Goal: Task Accomplishment & Management: Manage account settings

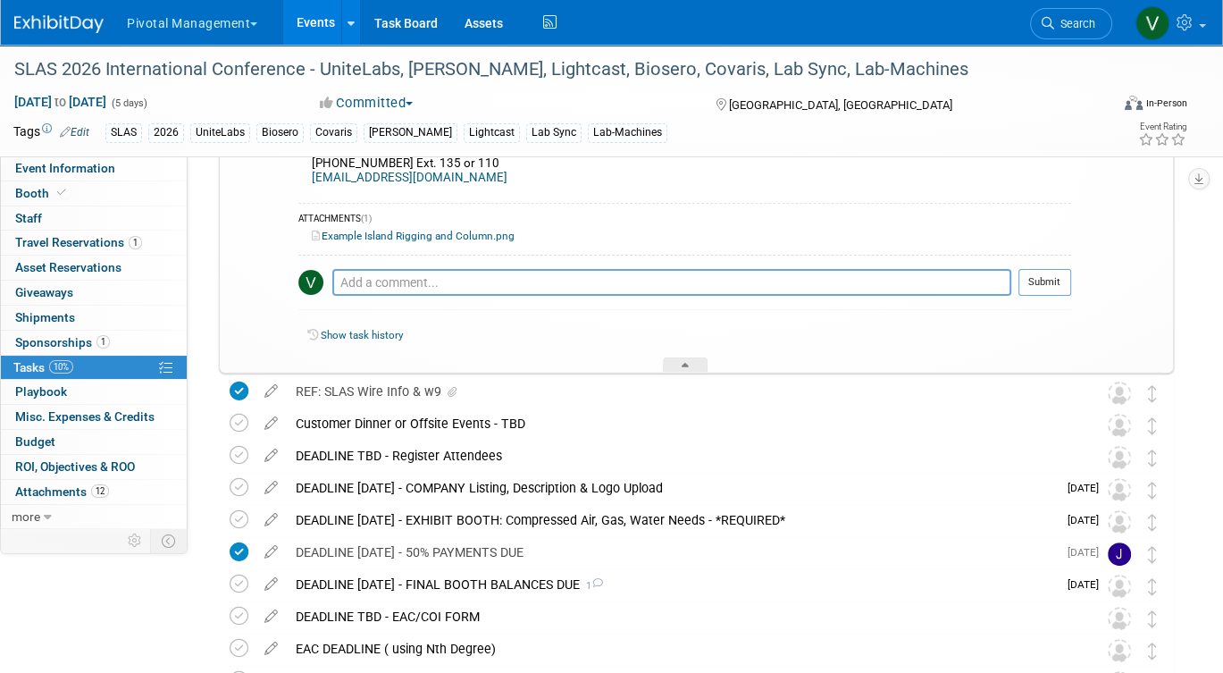
click at [305, 18] on link "Events" at bounding box center [315, 22] width 65 height 45
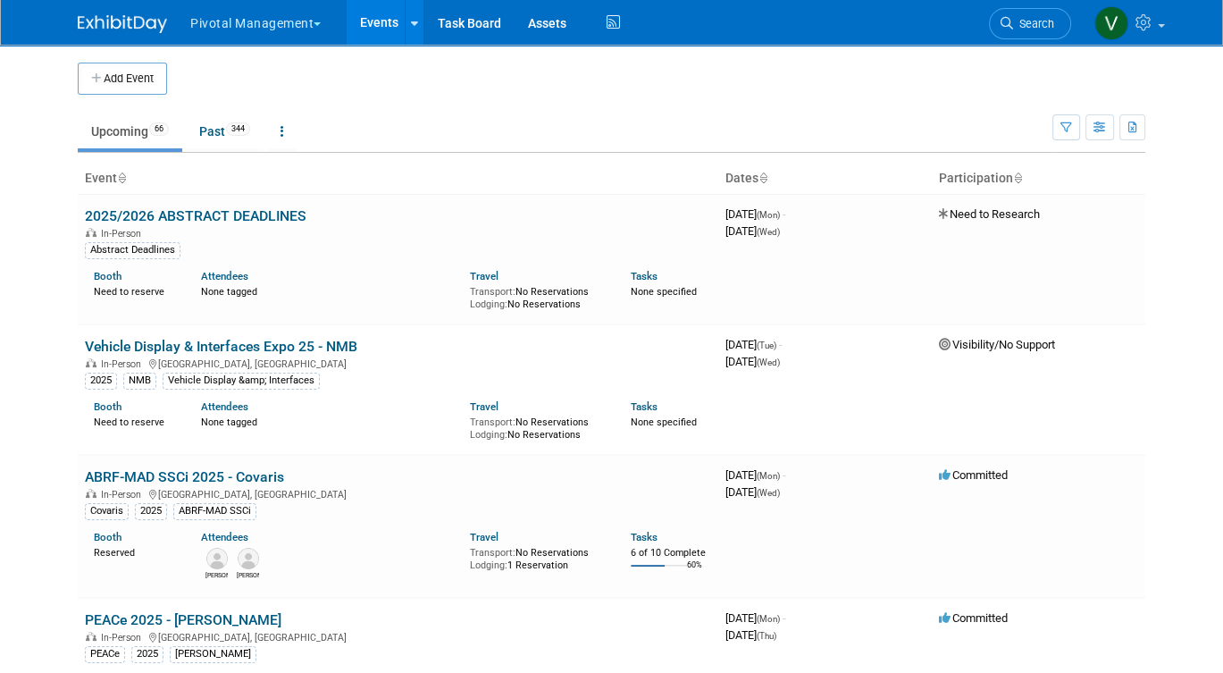
scroll to position [2018, 0]
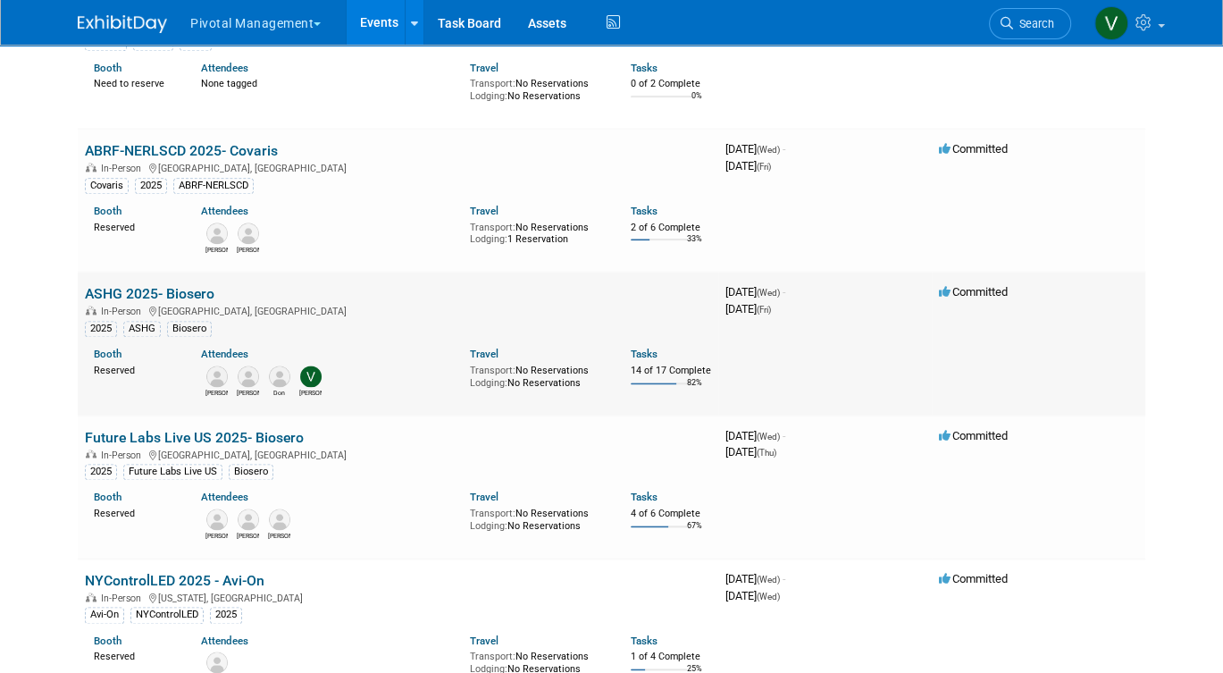
click at [156, 302] on link "ASHG 2025- Biosero" at bounding box center [150, 293] width 130 height 17
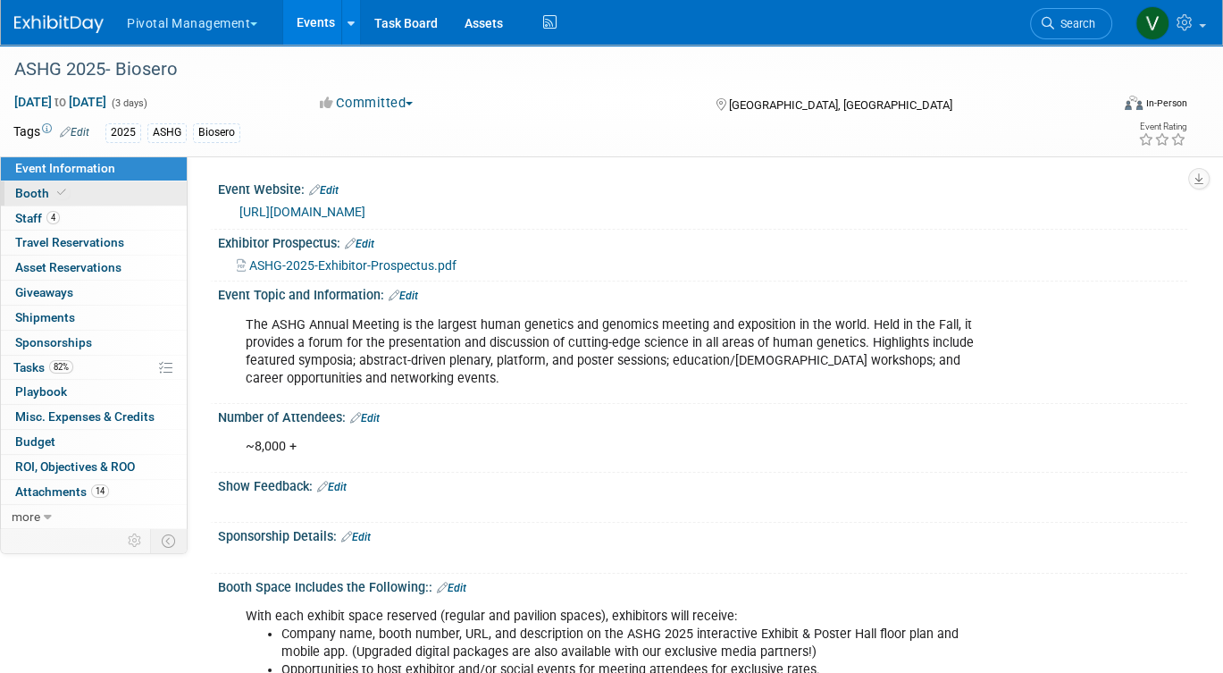
click at [110, 192] on link "Booth" at bounding box center [94, 193] width 186 height 24
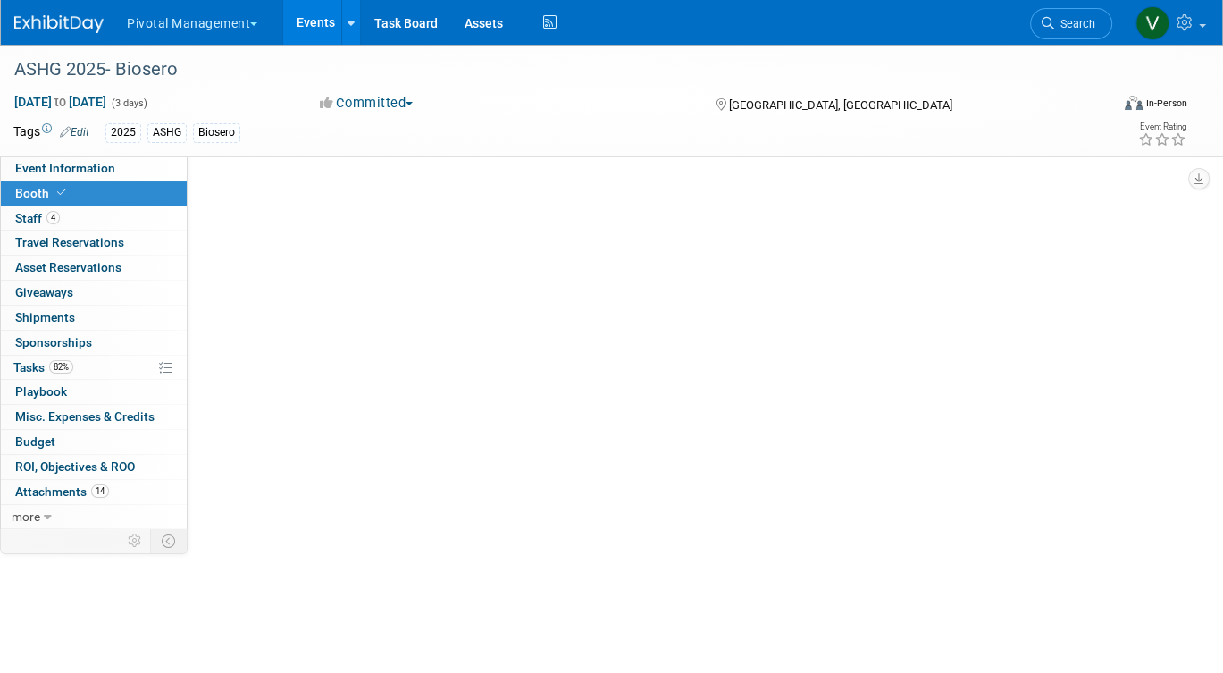
select select "Yes"
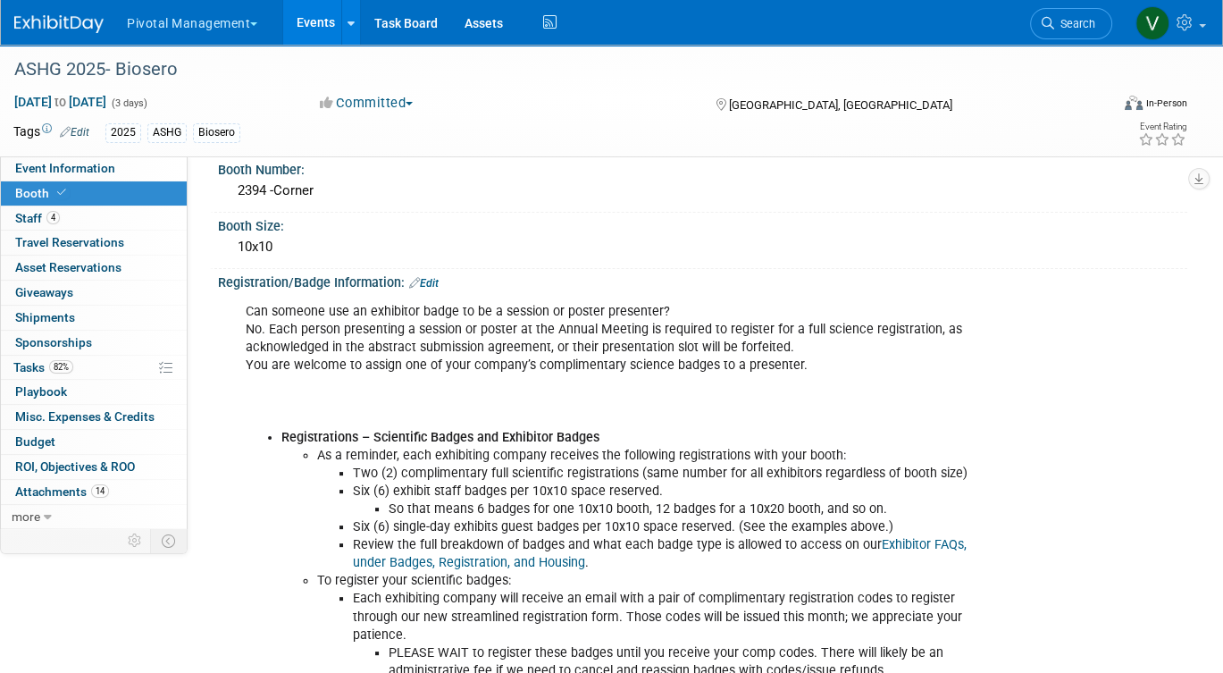
scroll to position [281, 0]
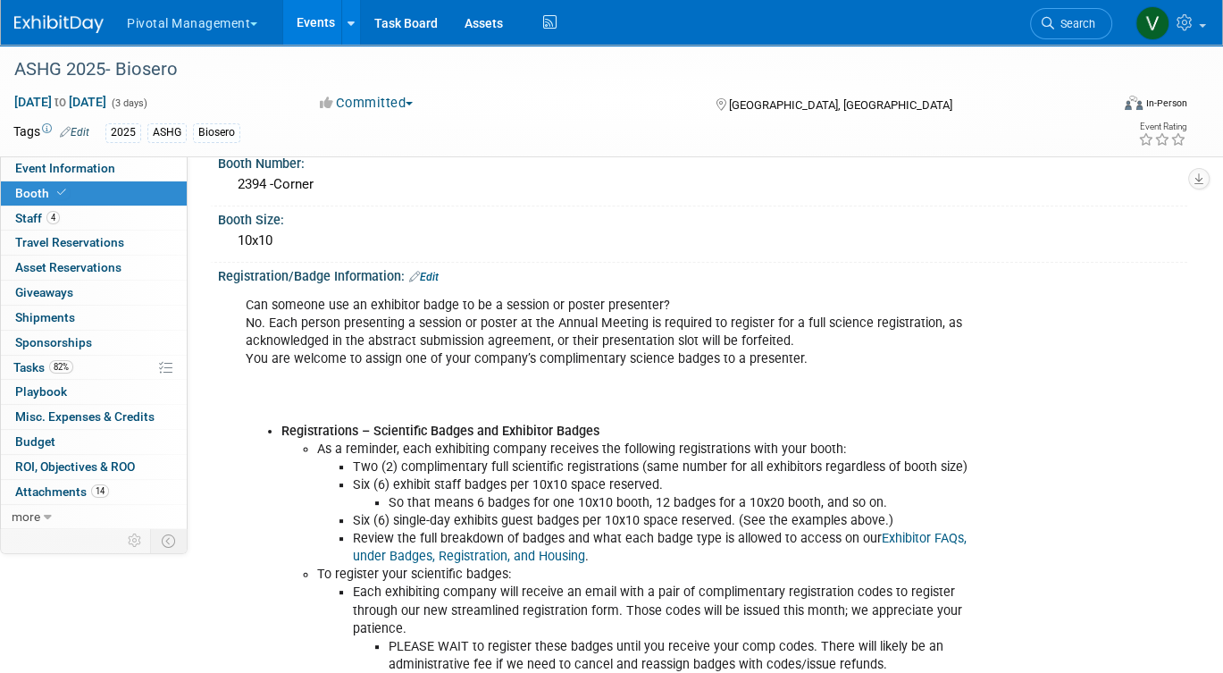
click at [434, 271] on link "Edit" at bounding box center [423, 277] width 29 height 13
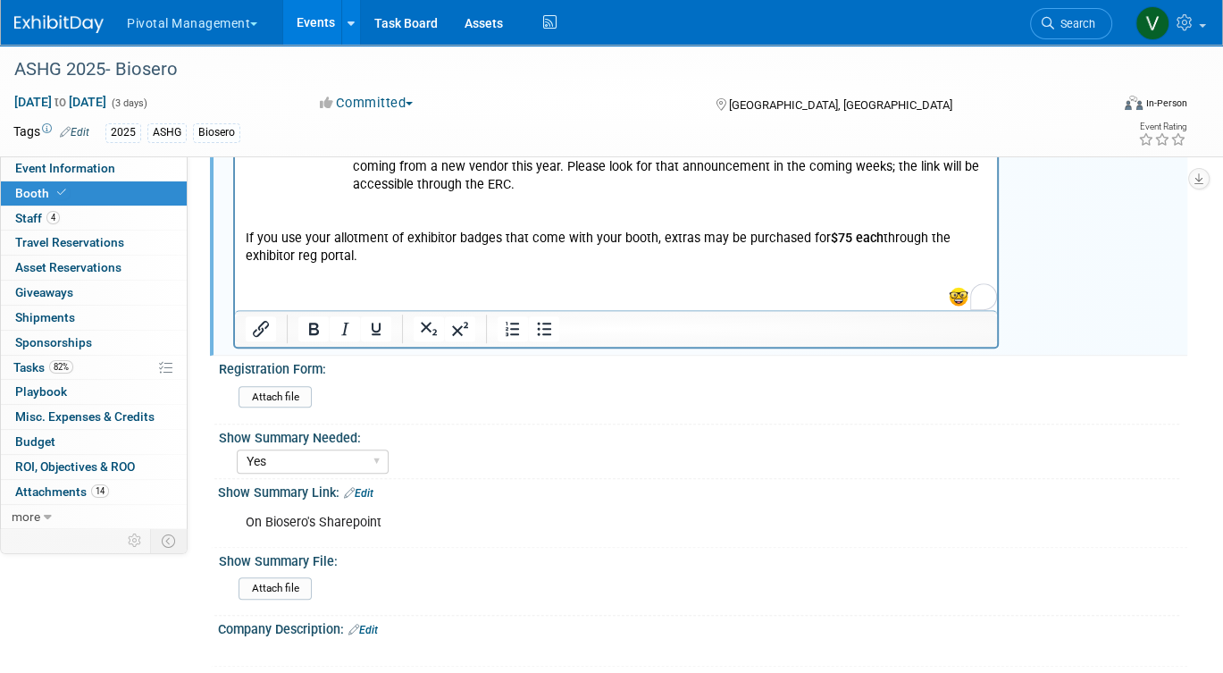
scroll to position [831, 0]
click at [441, 268] on html "Can someone use an exhibitor badge to be a session or poster presenter? No. Eac…" at bounding box center [616, 4] width 762 height 527
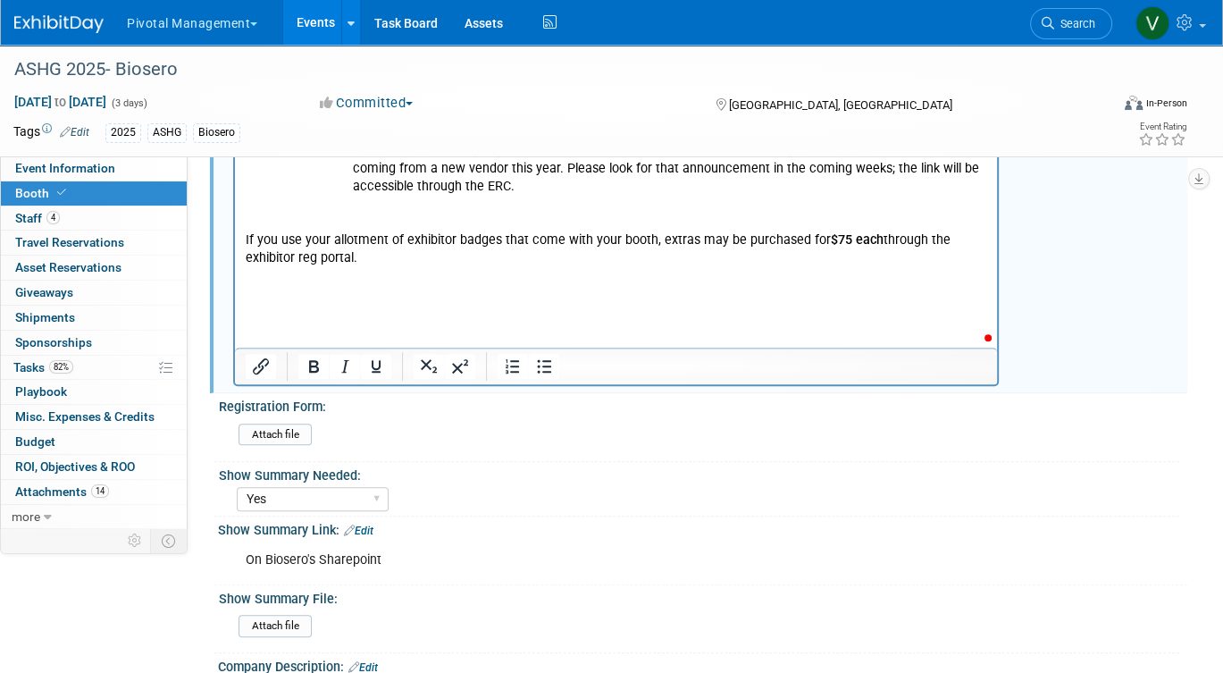
paste body "To enrich screen reader interactions, please activate Accessibility in Grammarl…"
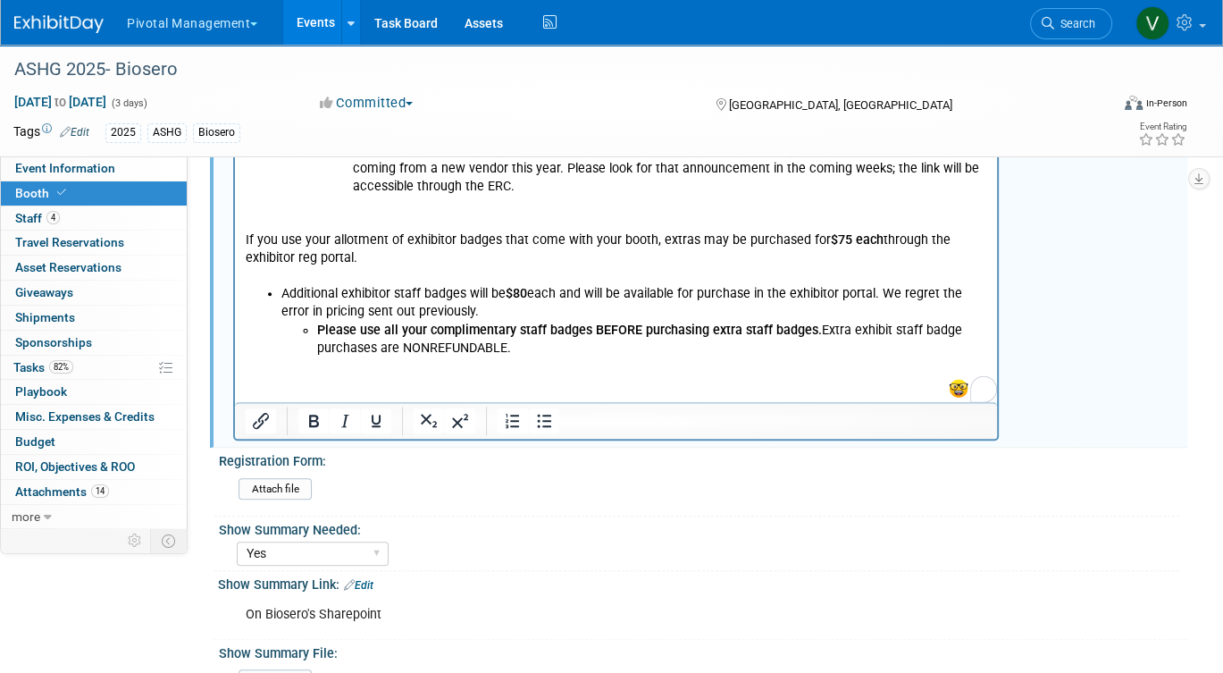
click at [428, 281] on p "If you use your allotment of exhibitor badges that come with your booth, extras…" at bounding box center [616, 240] width 741 height 89
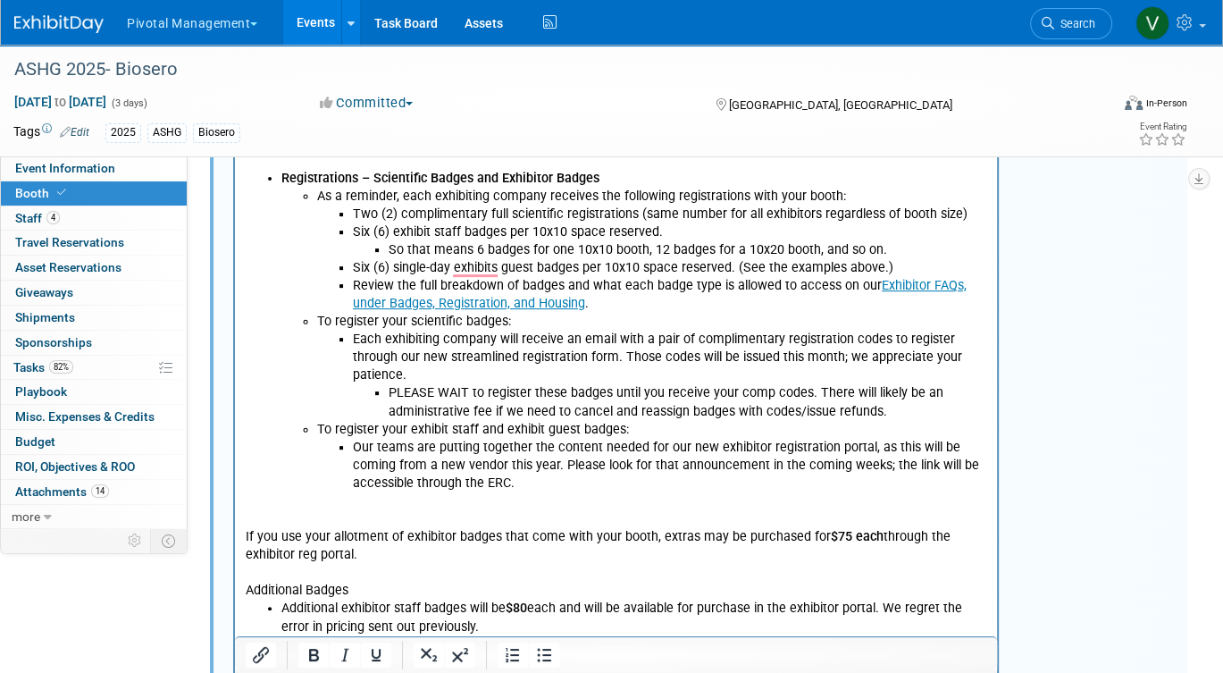
scroll to position [348, 0]
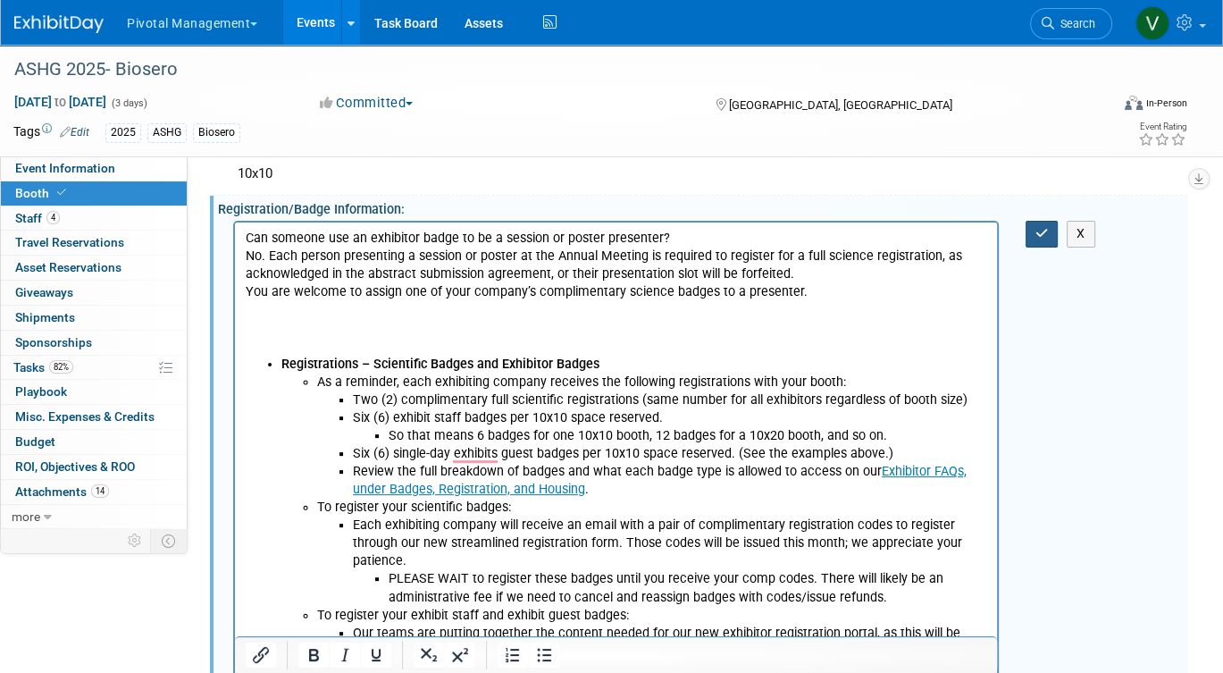
click at [1036, 230] on icon "button" at bounding box center [1041, 233] width 13 height 13
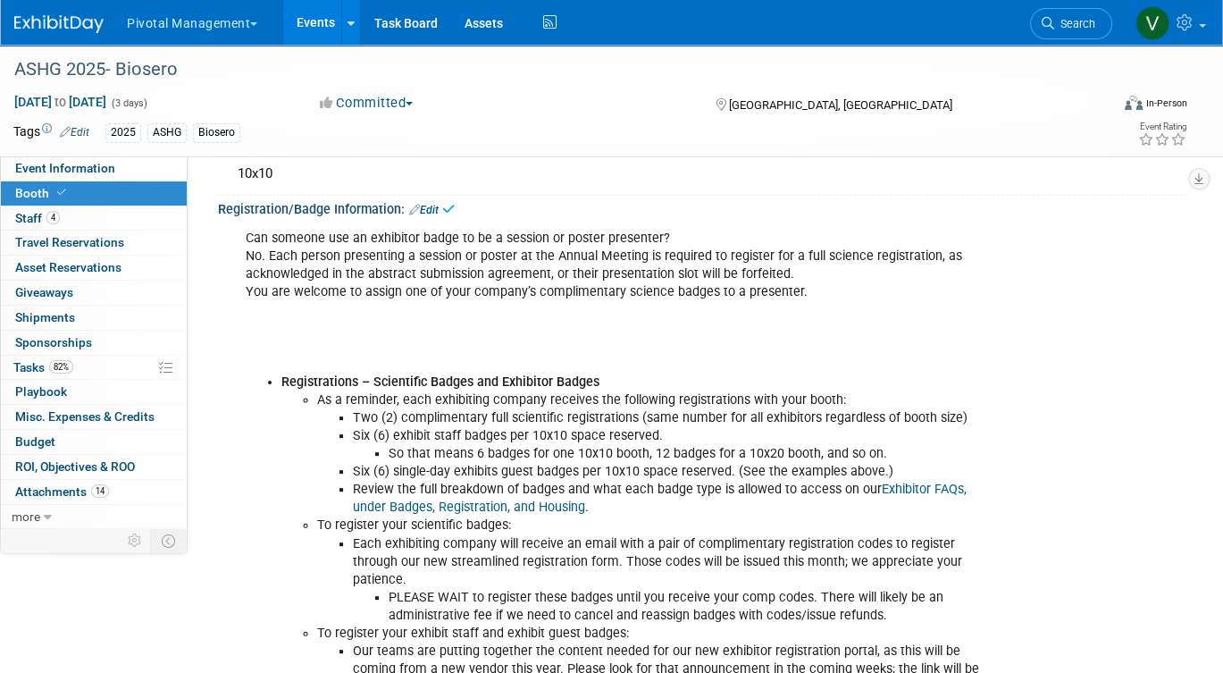
click at [320, 26] on link "Events" at bounding box center [315, 22] width 65 height 45
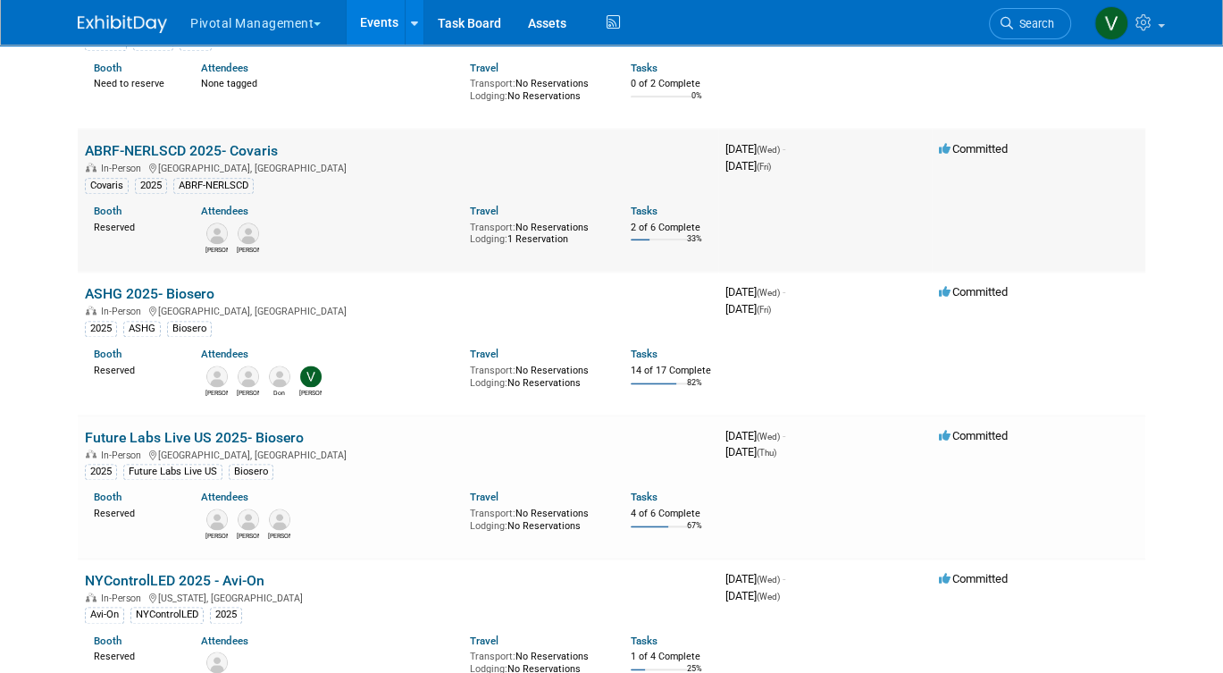
scroll to position [2461, 0]
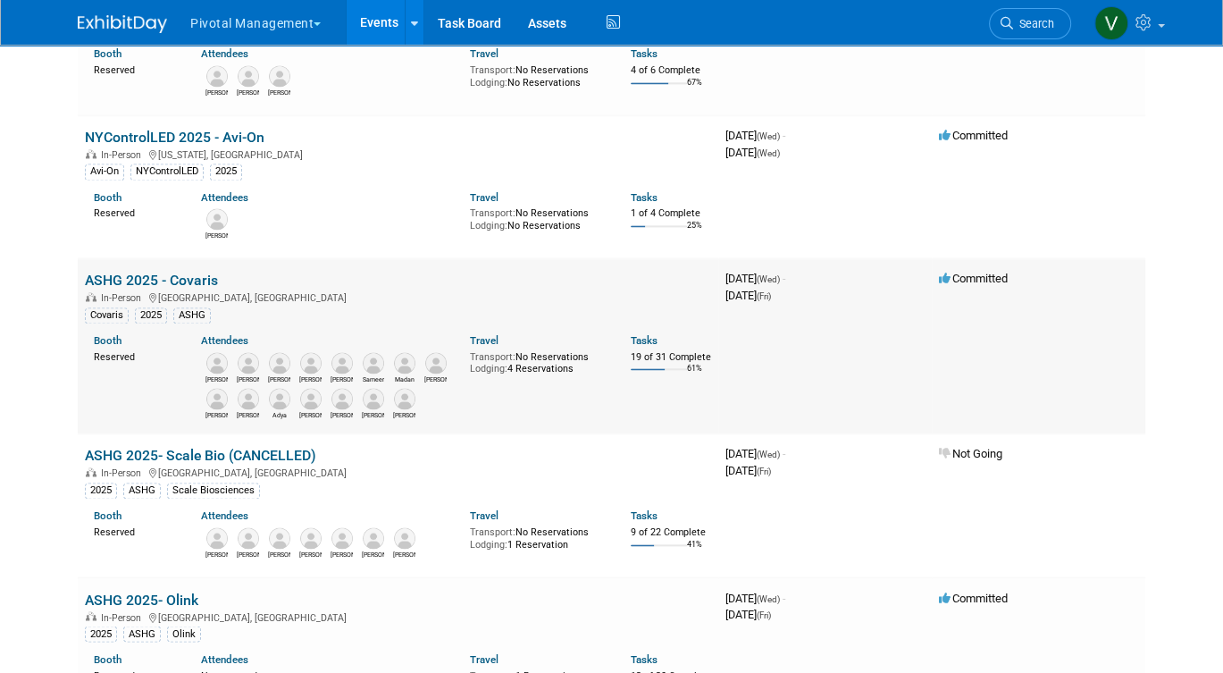
click at [150, 288] on link "ASHG 2025 - Covaris" at bounding box center [151, 280] width 133 height 17
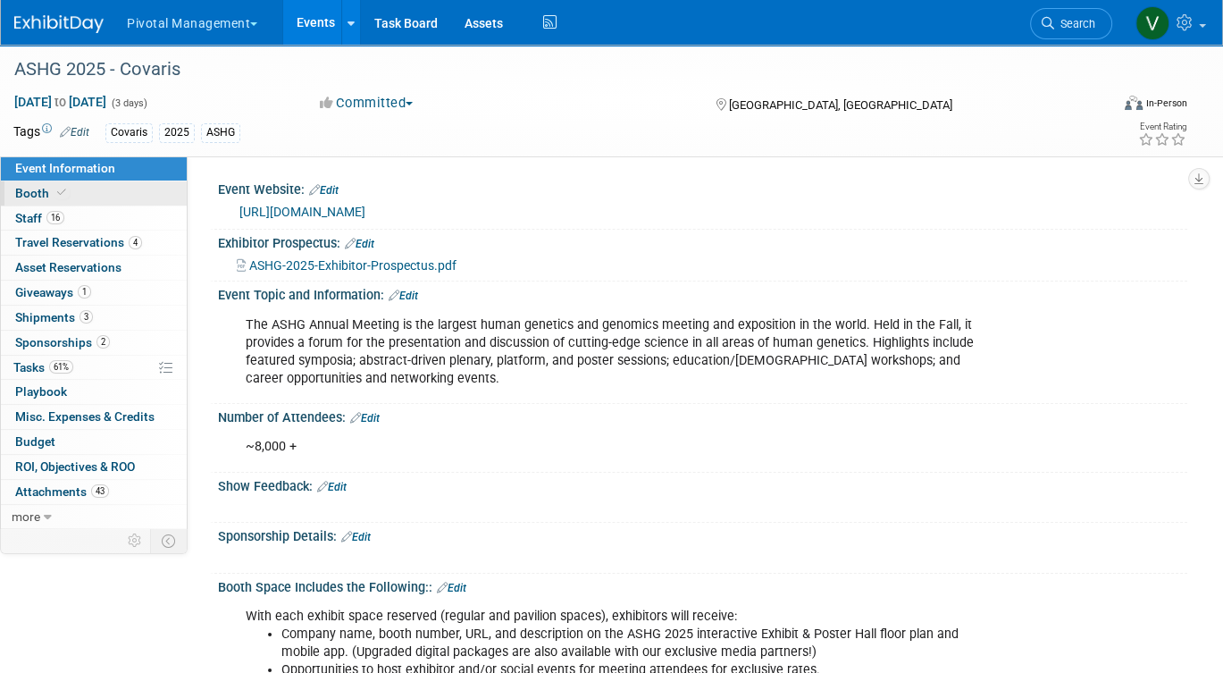
click at [134, 190] on link "Booth" at bounding box center [94, 193] width 186 height 24
select select "Yes"
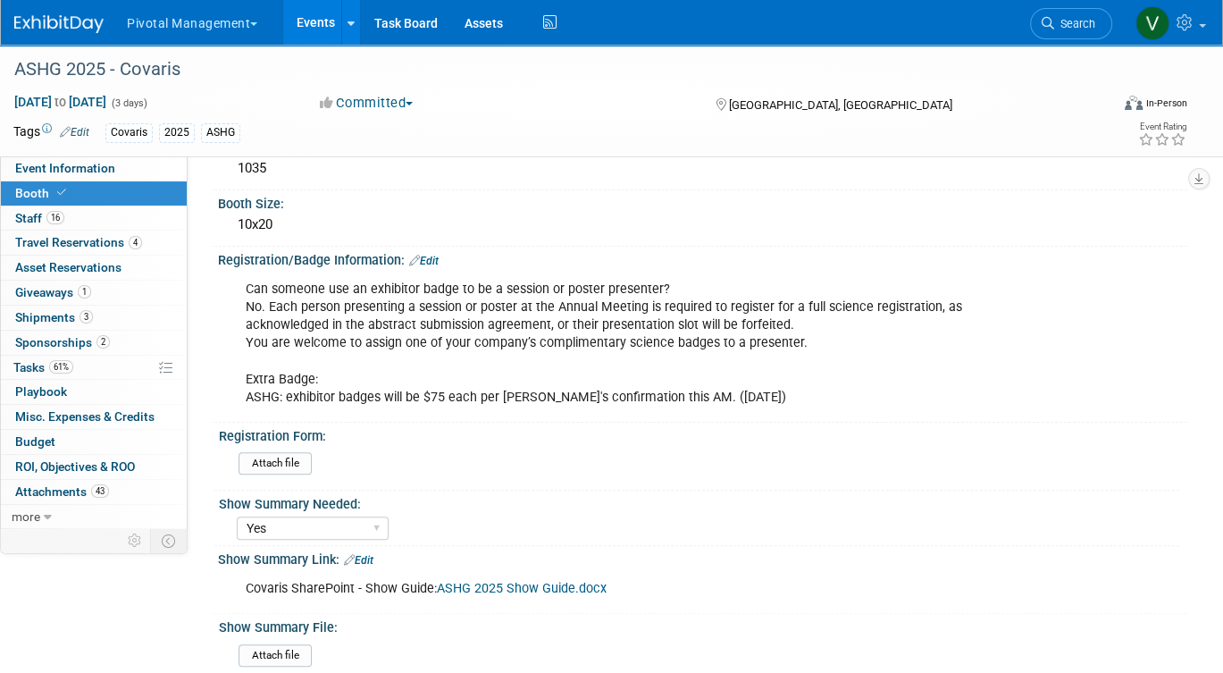
scroll to position [361, 0]
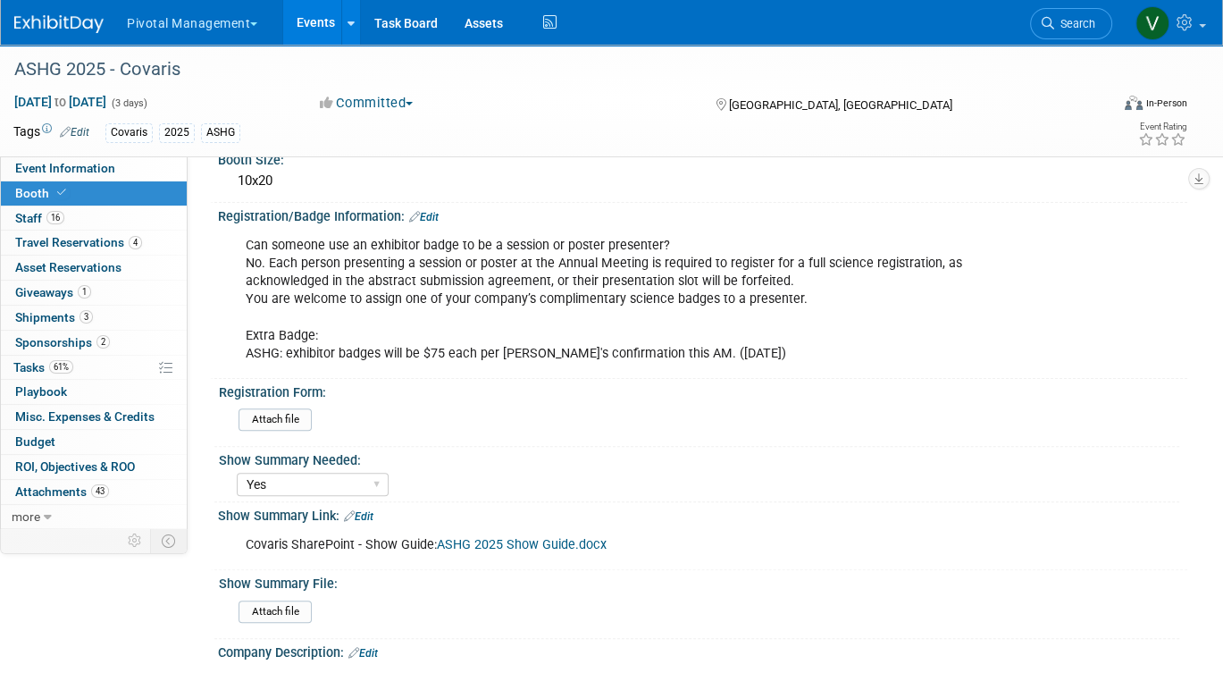
click at [439, 214] on link "Edit" at bounding box center [423, 217] width 29 height 13
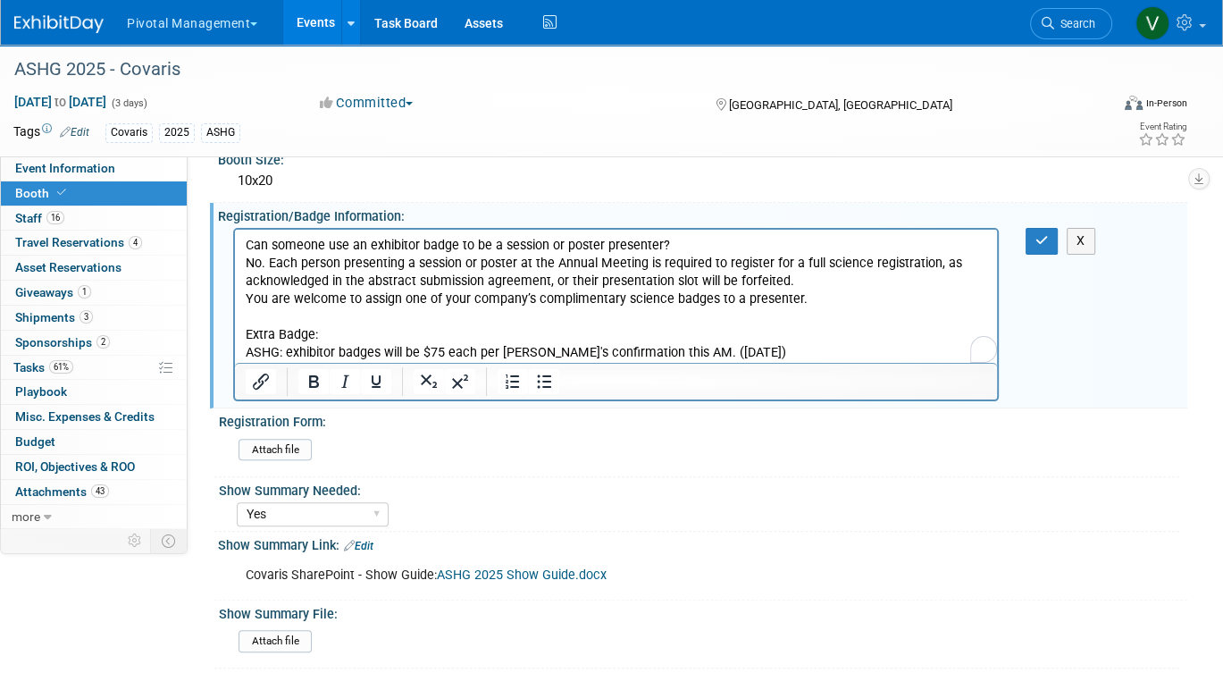
scroll to position [0, 0]
click at [731, 355] on p "Can someone use an exhibitor badge to be a session or poster presenter? No. Eac…" at bounding box center [616, 300] width 741 height 126
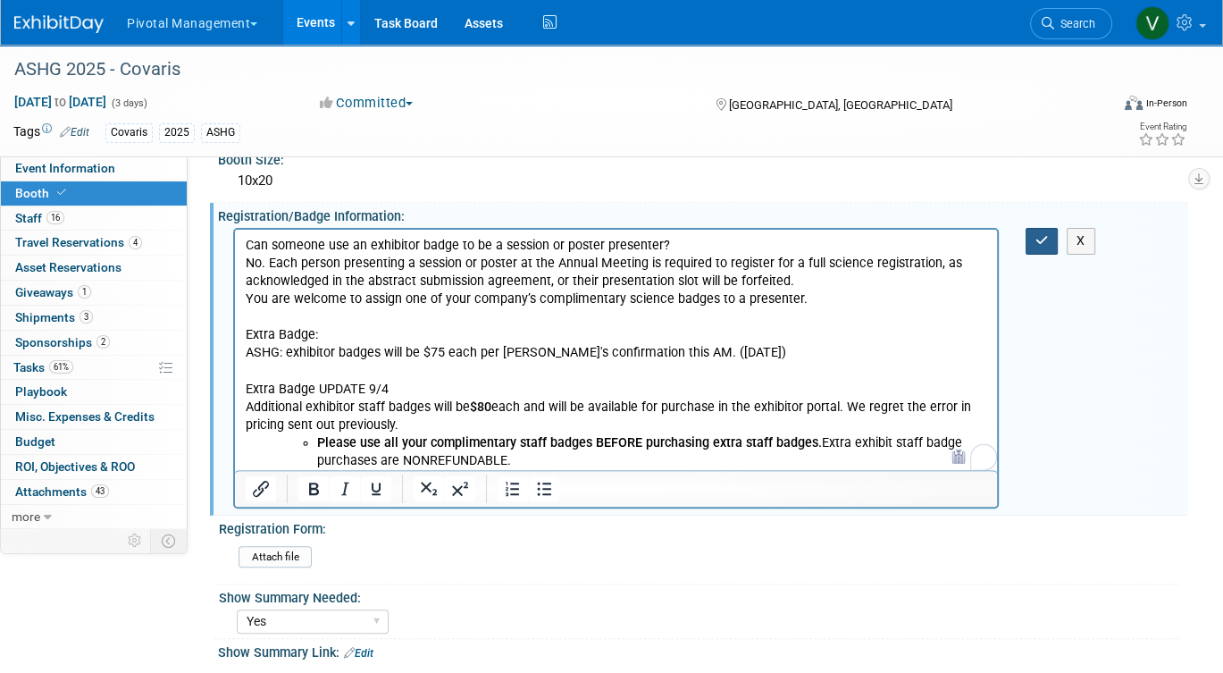
click at [1031, 242] on button "button" at bounding box center [1041, 241] width 33 height 26
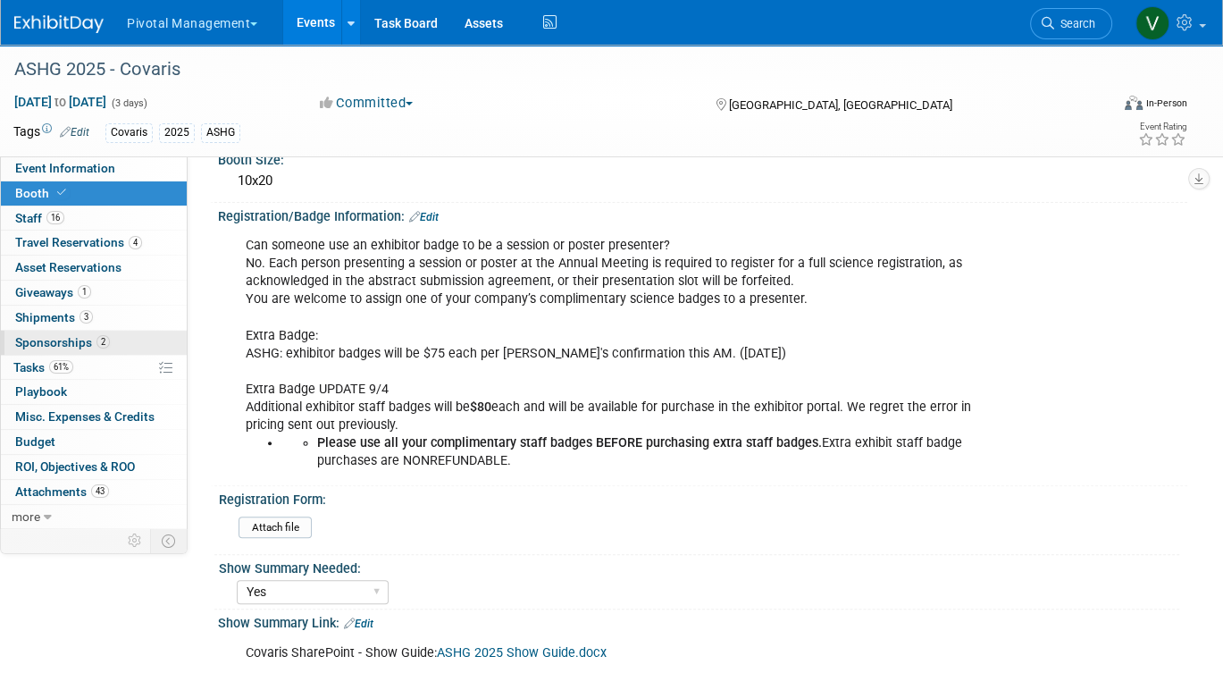
click at [101, 339] on span "2" at bounding box center [102, 341] width 13 height 13
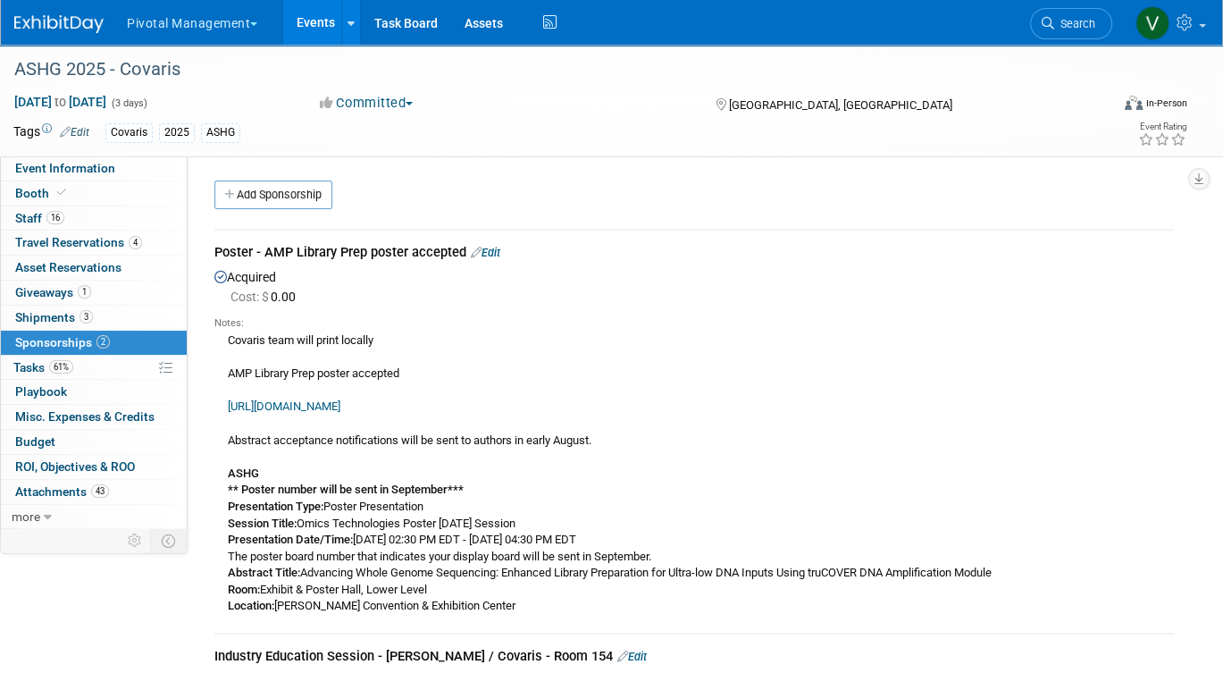
click at [495, 253] on link "Edit" at bounding box center [485, 252] width 29 height 13
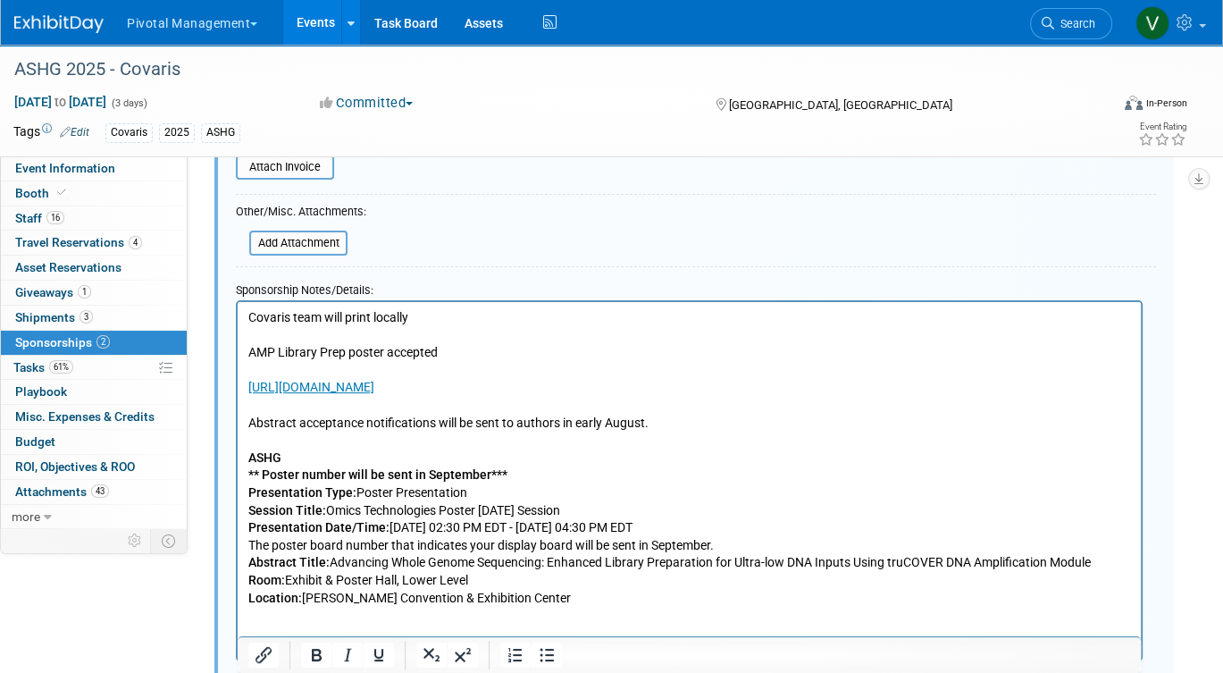
scroll to position [464, 0]
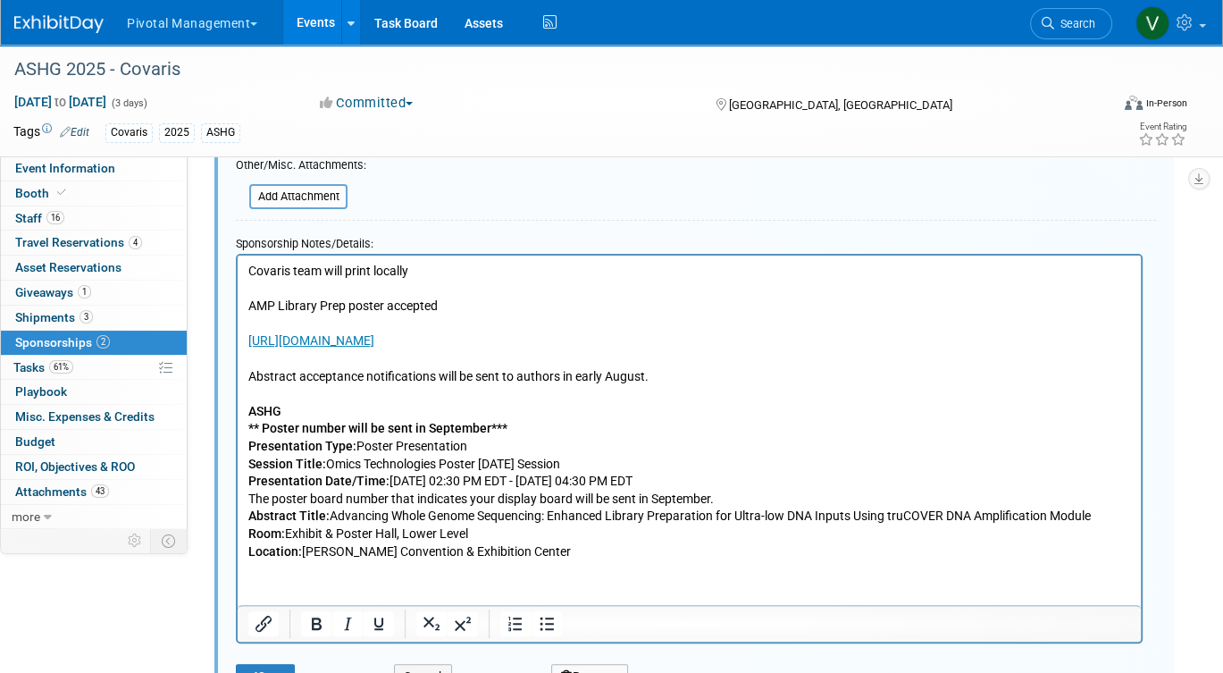
click at [648, 559] on html "Covaris team will print locally AMP Library Prep poster accepted https://www.as…" at bounding box center [689, 407] width 903 height 305
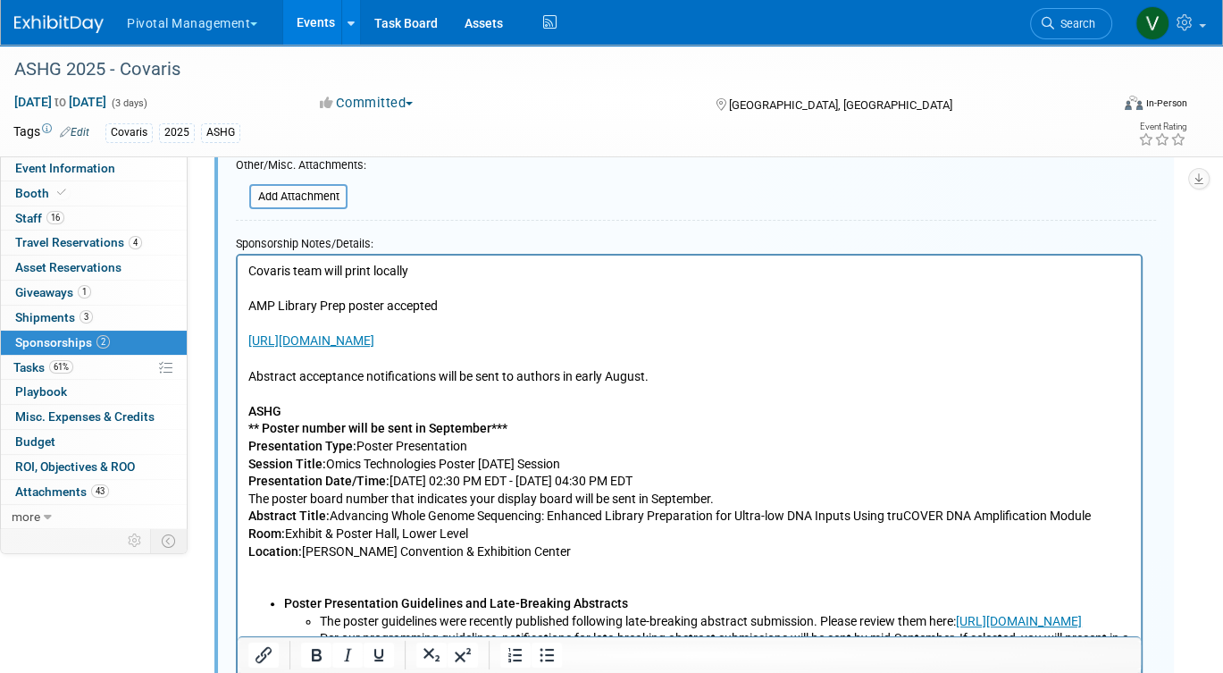
scroll to position [615, 0]
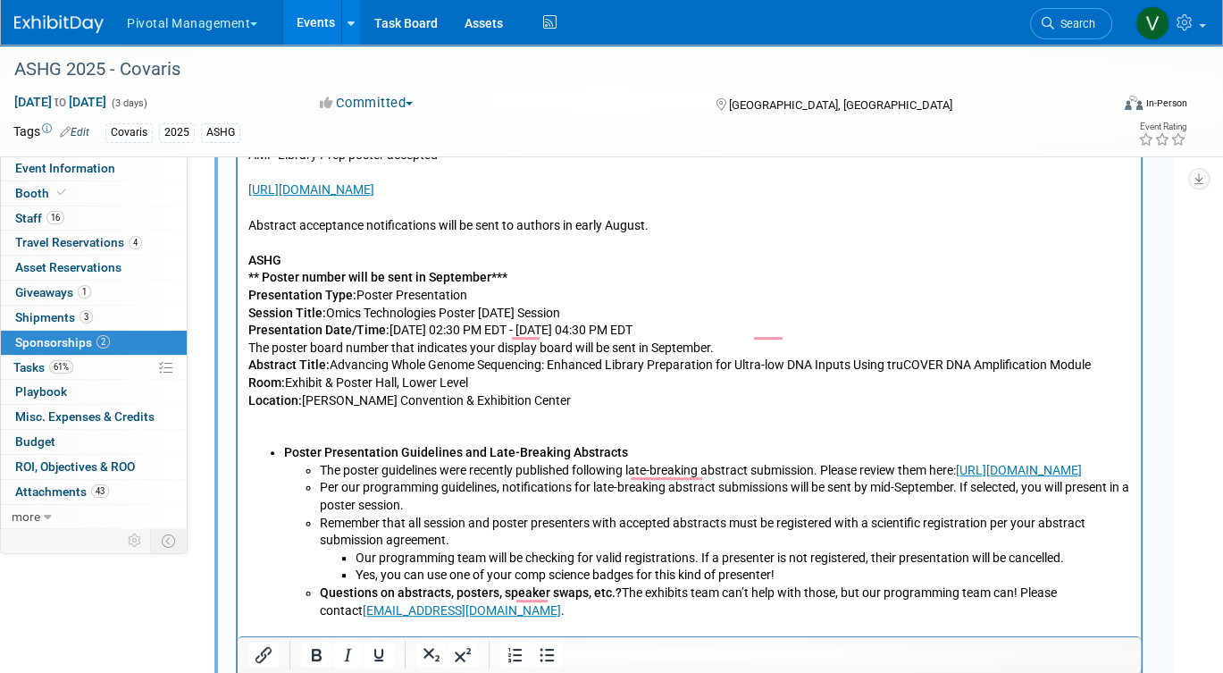
click at [283, 453] on ul "Poster Presentation Guidelines and Late-Breaking Abstracts The poster guideline…" at bounding box center [689, 530] width 882 height 175
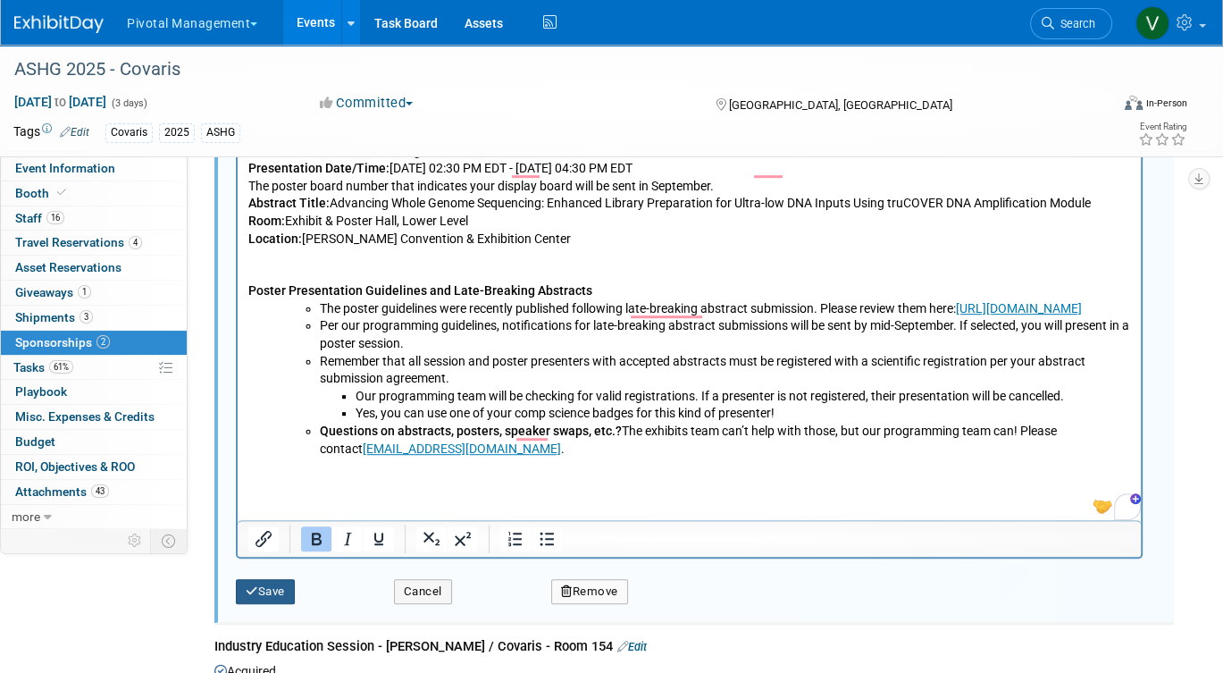
click at [265, 588] on button "Save" at bounding box center [265, 591] width 59 height 25
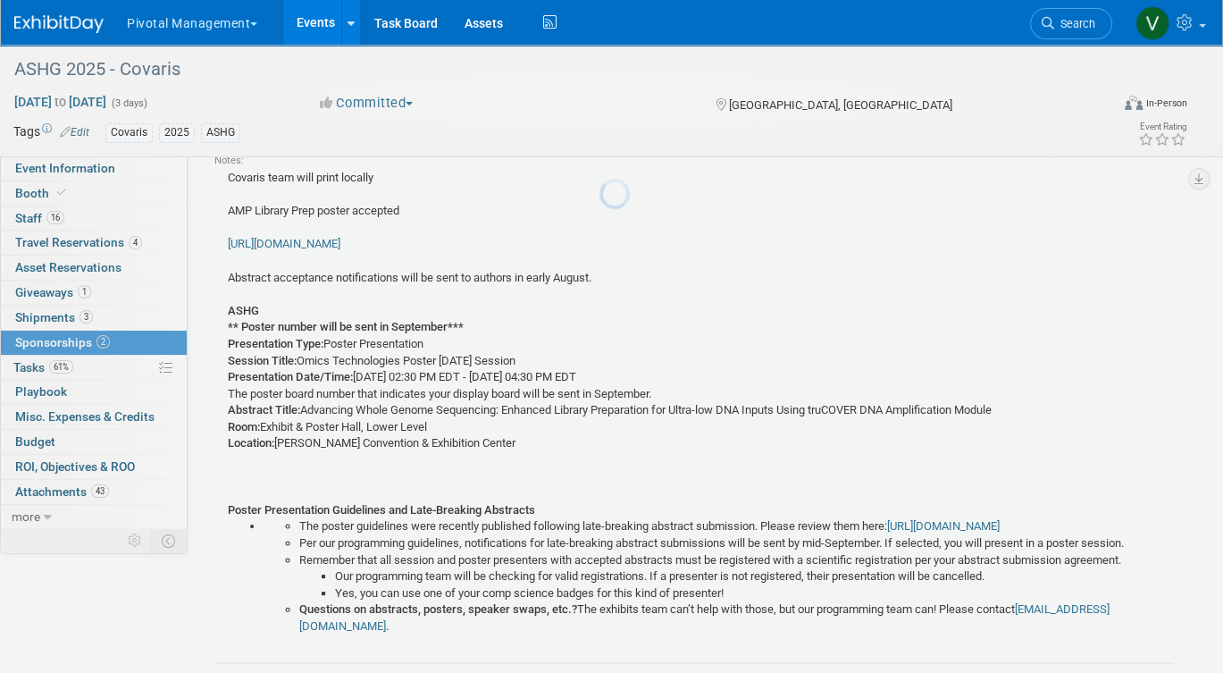
scroll to position [26, 0]
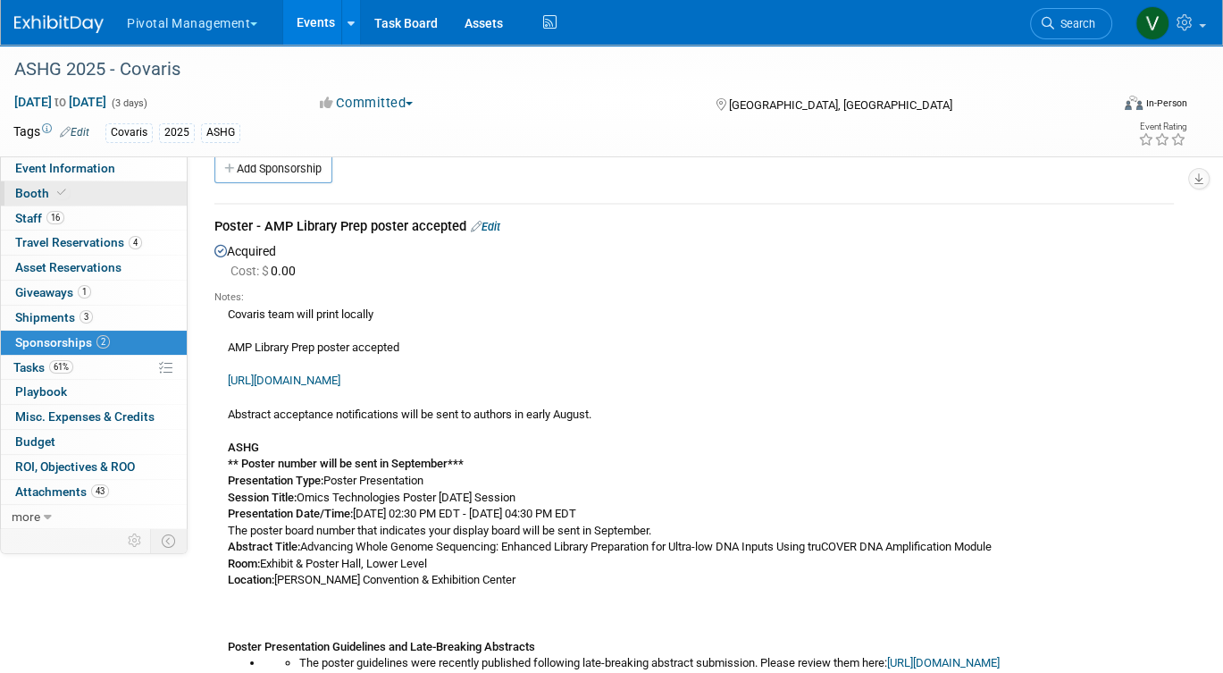
click at [113, 193] on link "Booth" at bounding box center [94, 193] width 186 height 24
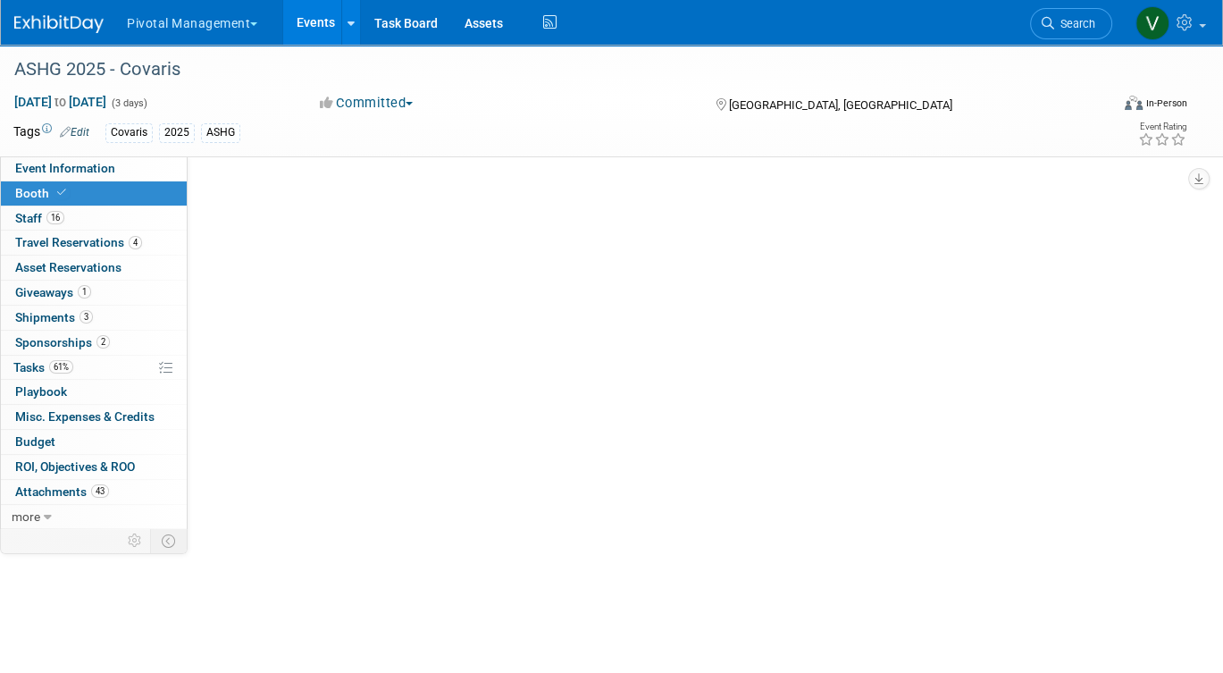
select select "Yes"
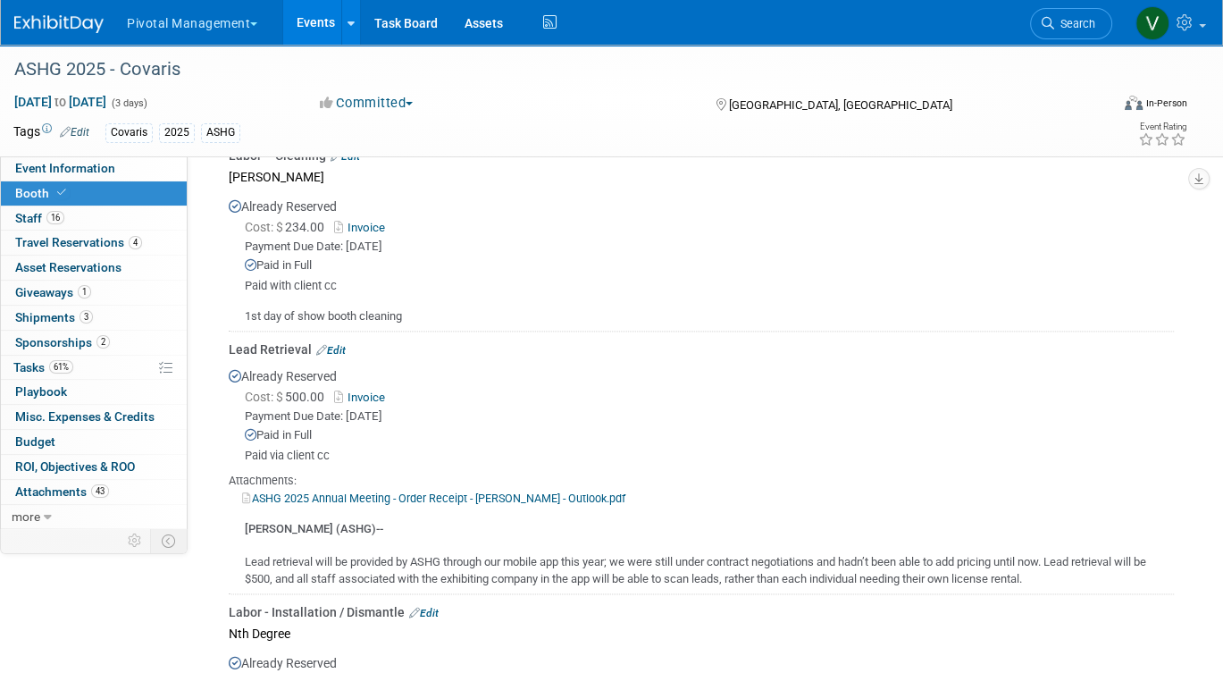
scroll to position [2101, 0]
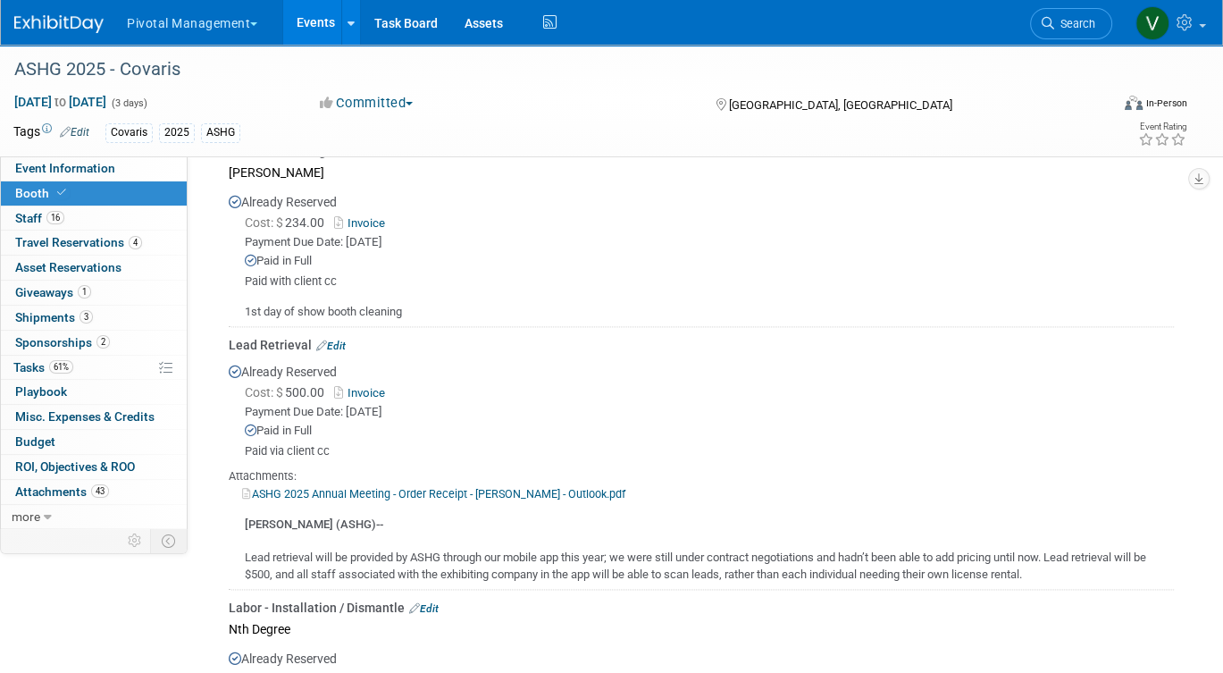
click at [339, 339] on link "Edit" at bounding box center [330, 345] width 29 height 13
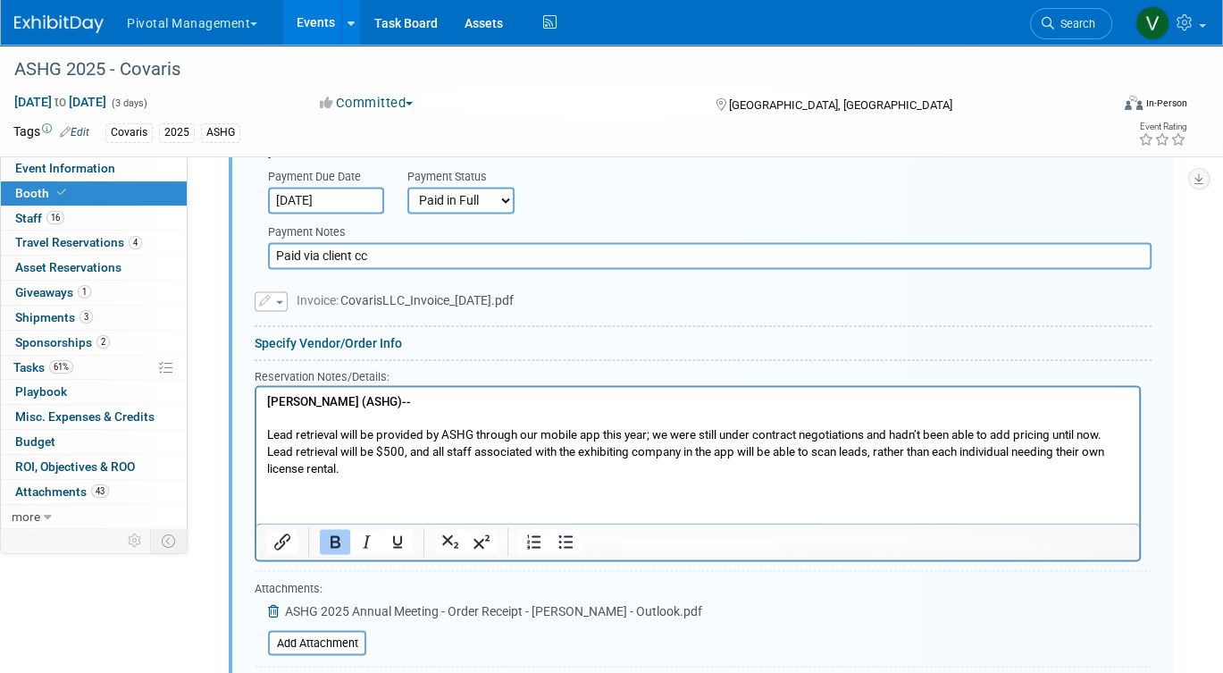
scroll to position [2587, 0]
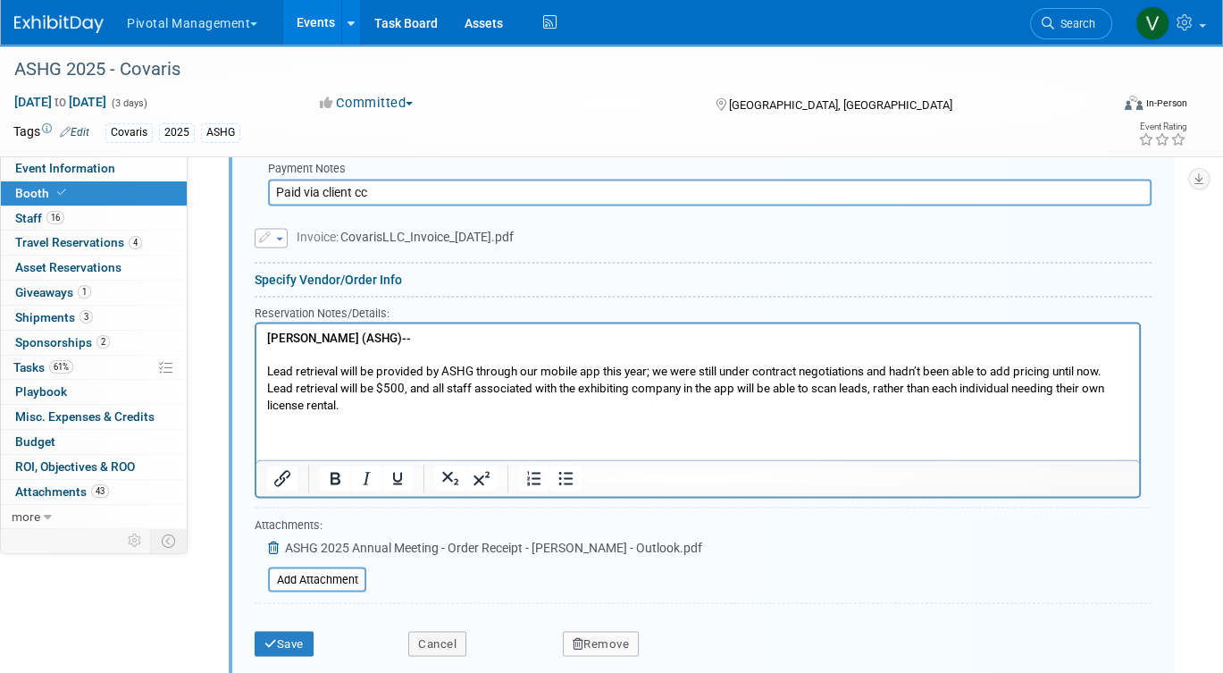
click at [444, 414] on html "Per Sara Whitney (ASHG)-- Lead retrieval will be provided by ASHG through our m…" at bounding box center [697, 368] width 882 height 91
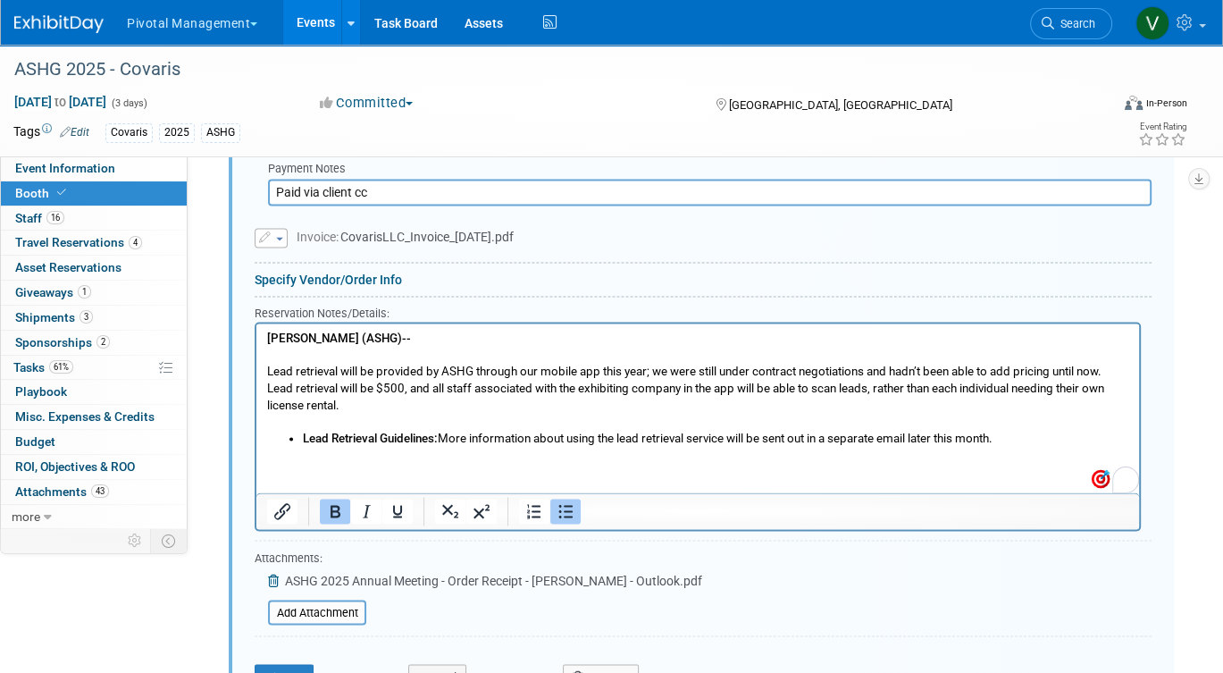
click at [303, 437] on b "Lead Retrieval Guidelines:" at bounding box center [370, 437] width 135 height 13
click at [971, 439] on p "Lead Retrieval Guidelines: More information about using the lead retrieval serv…" at bounding box center [698, 438] width 862 height 17
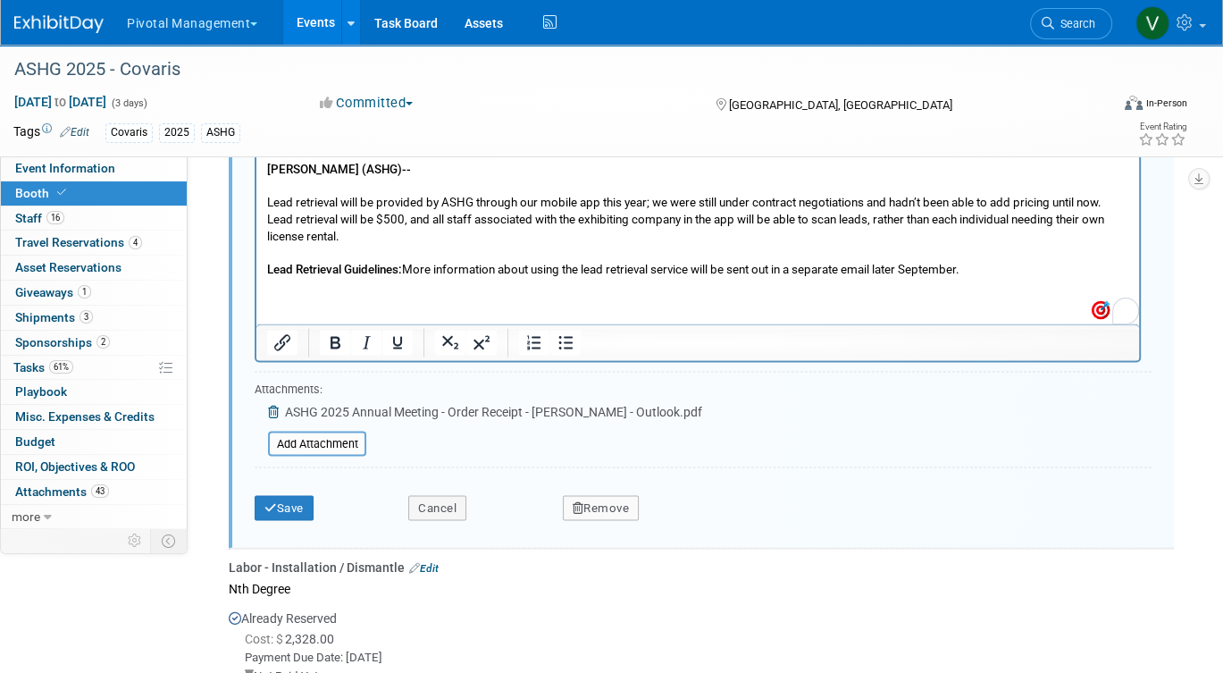
scroll to position [2794, 0]
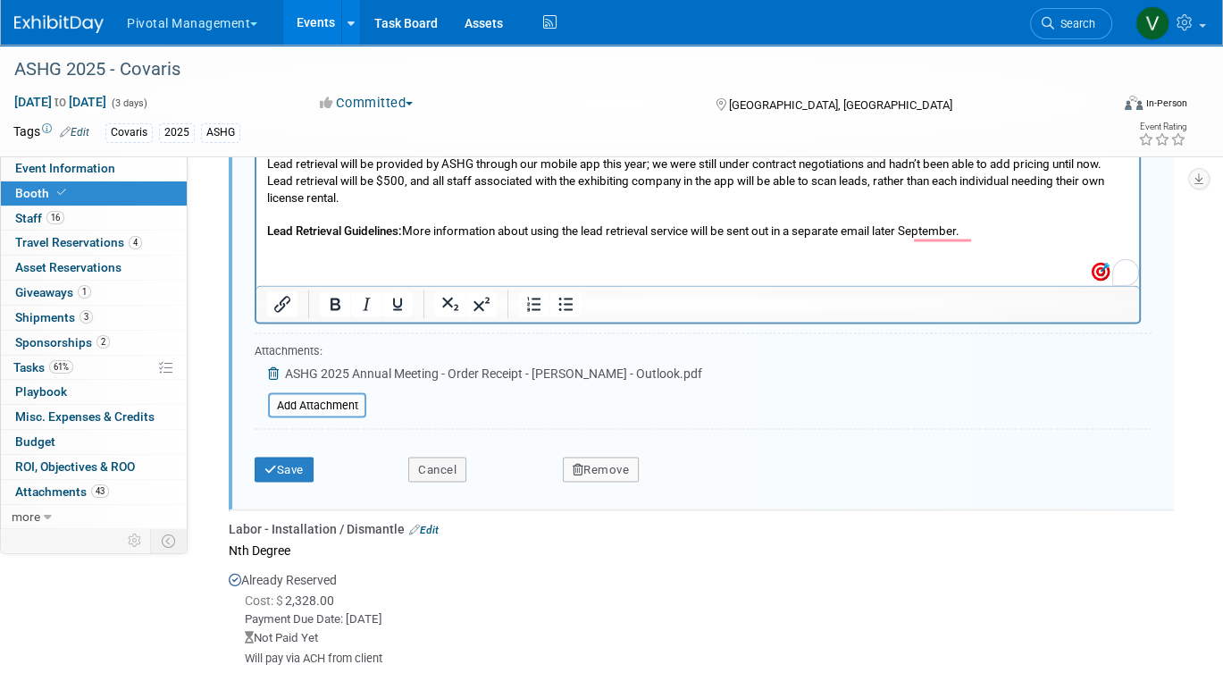
click at [524, 213] on p "Per Sara Whitney (ASHG)-- Lead retrieval will be provided by ASHG through our m…" at bounding box center [698, 173] width 862 height 100
copy p "Lead Retrieval Guidelines: More information about using the lead retrieval serv…"
click at [288, 457] on button "Save" at bounding box center [284, 468] width 59 height 25
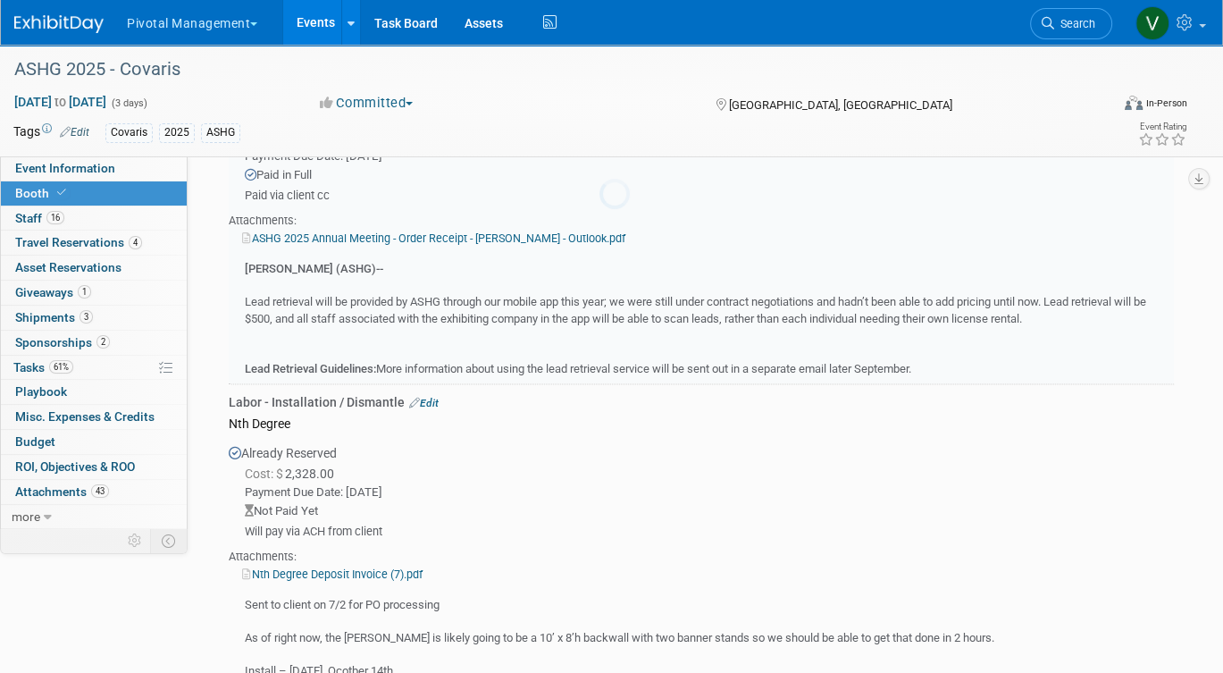
scroll to position [2216, 0]
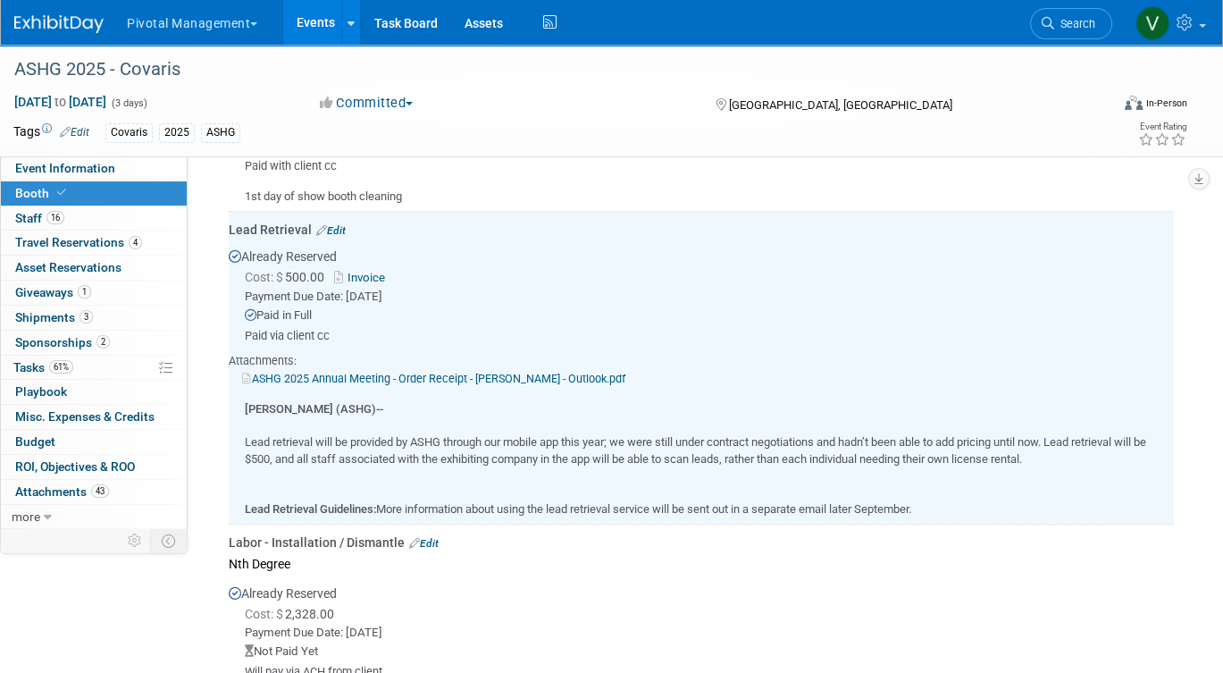
click at [318, 29] on link "Events" at bounding box center [315, 22] width 65 height 45
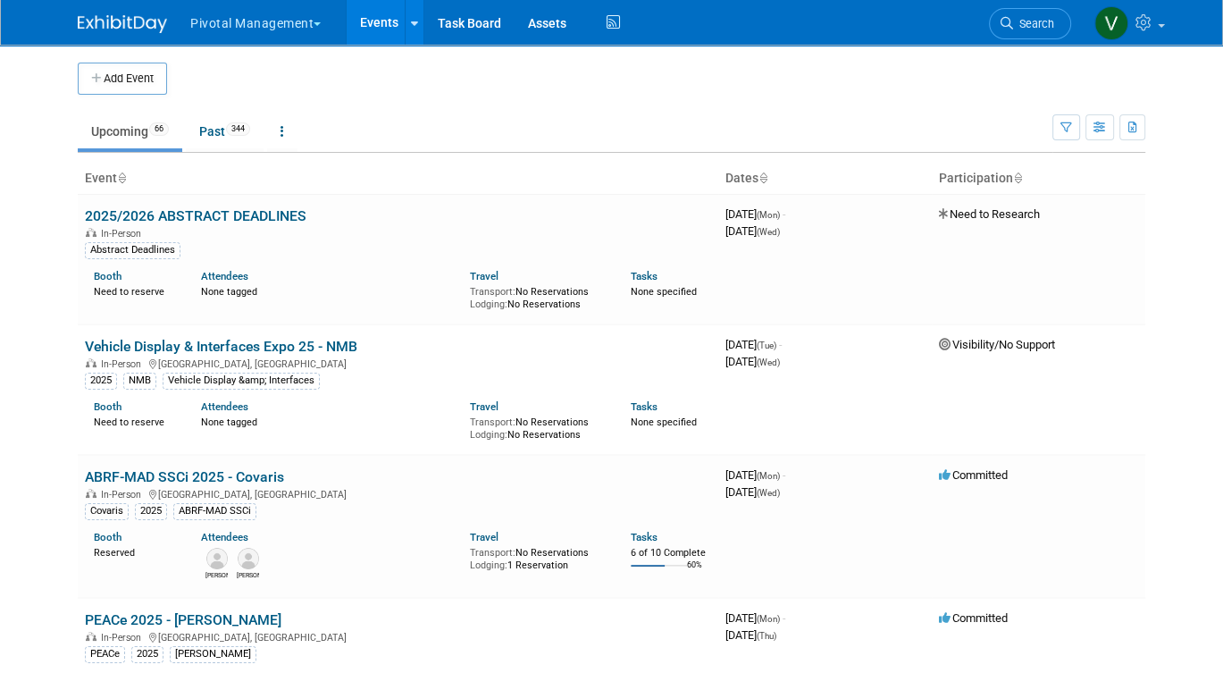
scroll to position [2018, 0]
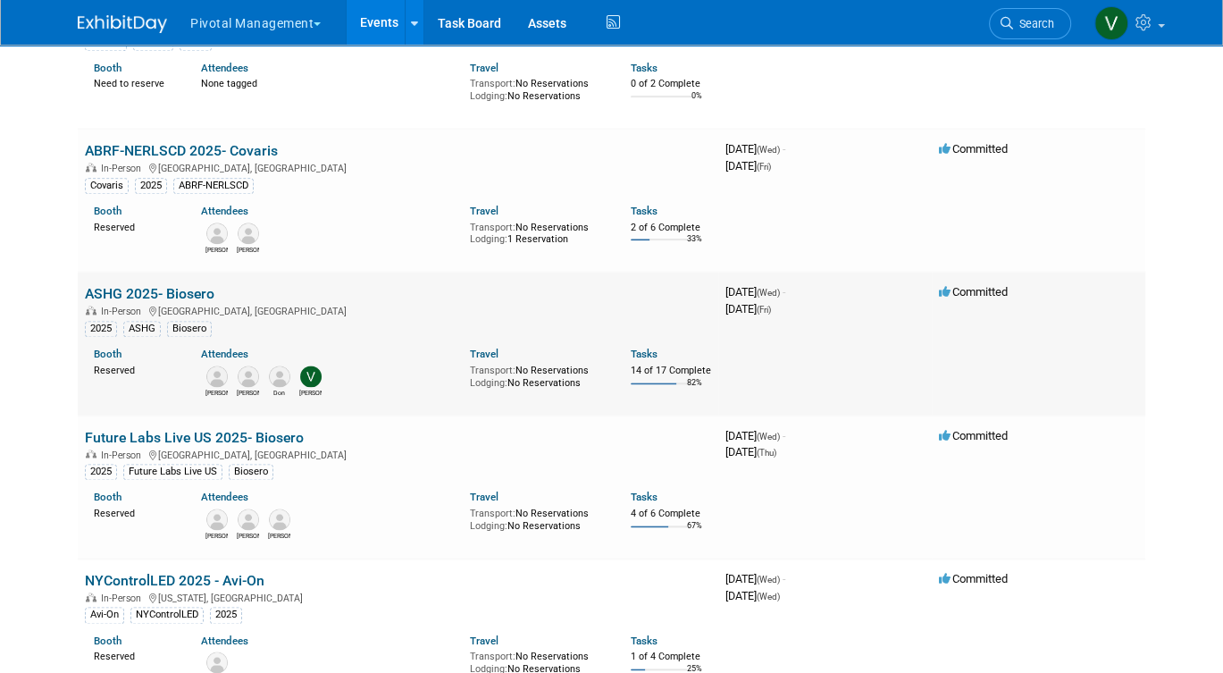
click at [166, 302] on link "ASHG 2025- Biosero" at bounding box center [150, 293] width 130 height 17
